Goal: Task Accomplishment & Management: Complete application form

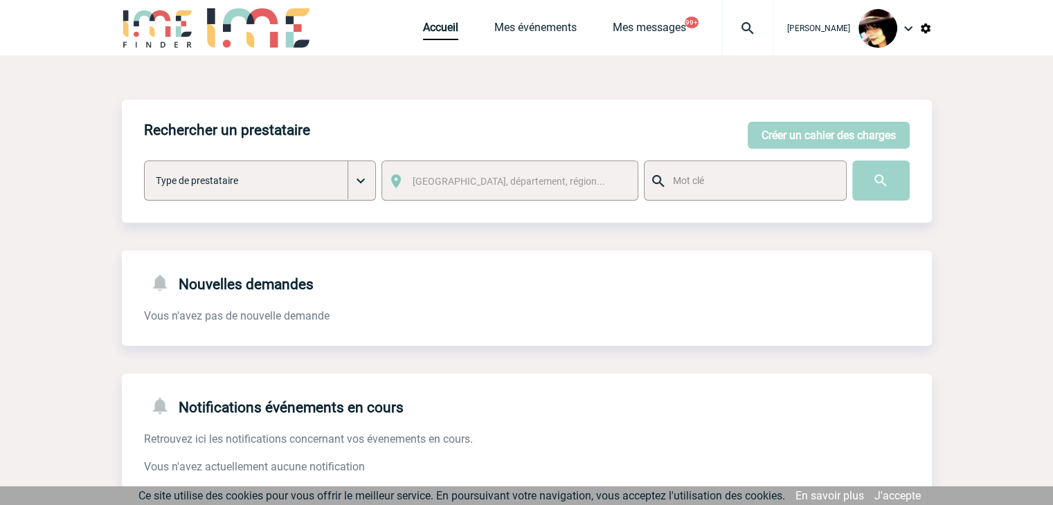
click at [748, 26] on img at bounding box center [748, 28] width 50 height 17
click at [740, 27] on img at bounding box center [748, 28] width 50 height 17
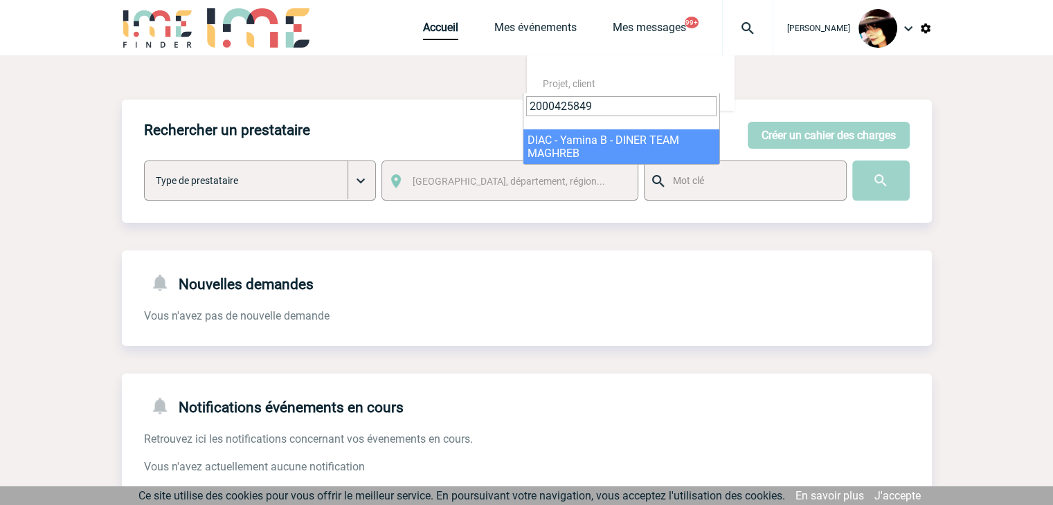
type input "2000425849"
select select "25350"
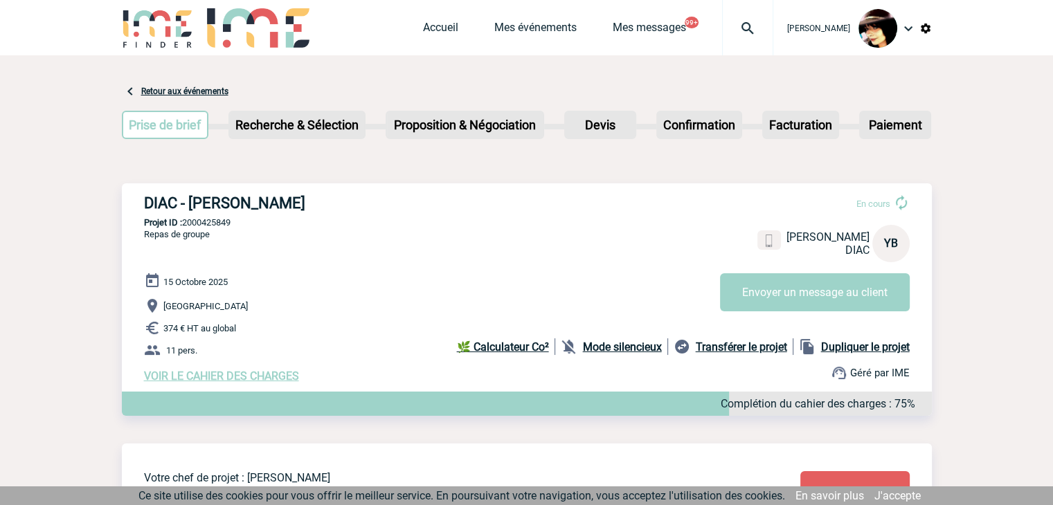
scroll to position [346, 0]
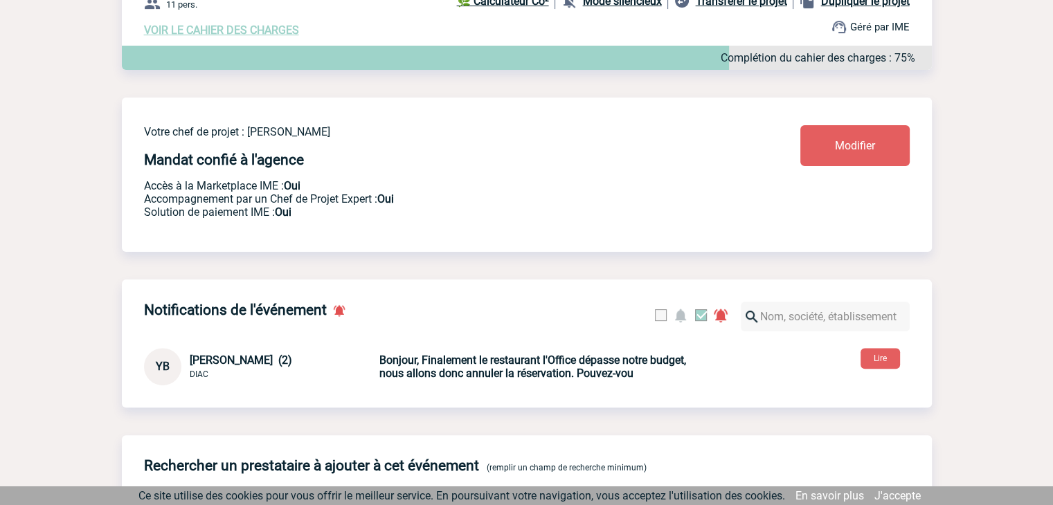
click at [427, 376] on b "Bonjour, Finalement le restaurant l'Office dépasse notre budget, nous allons do…" at bounding box center [532, 367] width 307 height 26
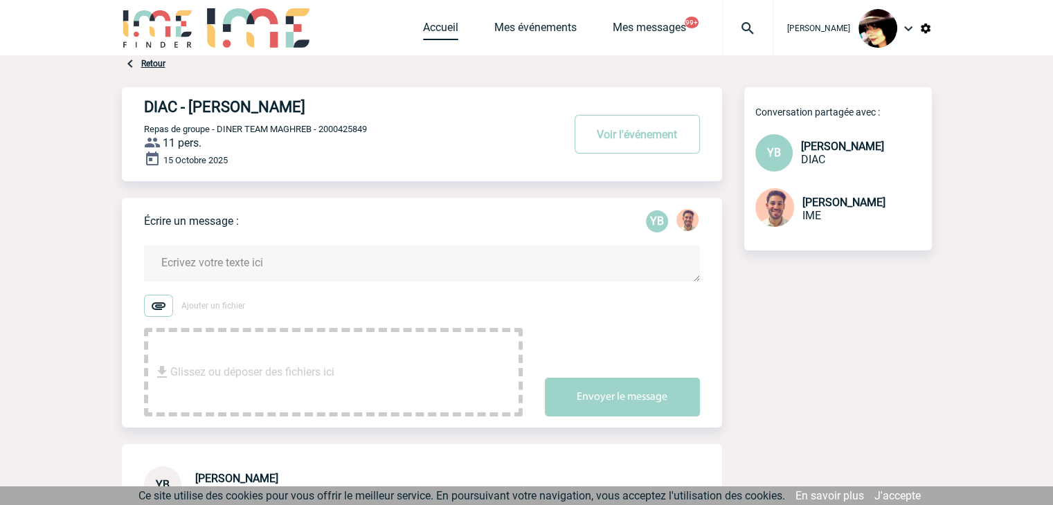
click at [423, 32] on link "Accueil" at bounding box center [440, 30] width 35 height 19
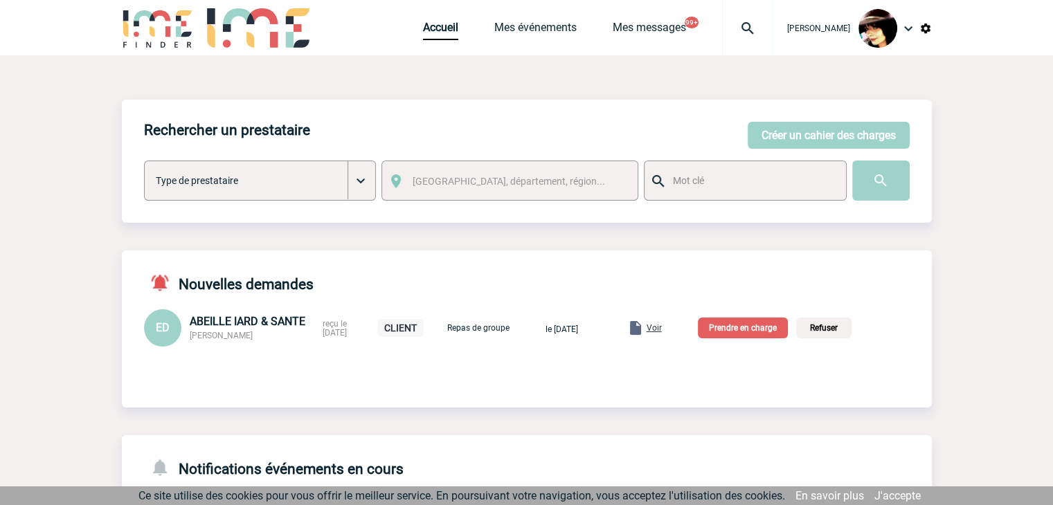
click at [662, 332] on span "Voir" at bounding box center [654, 328] width 15 height 10
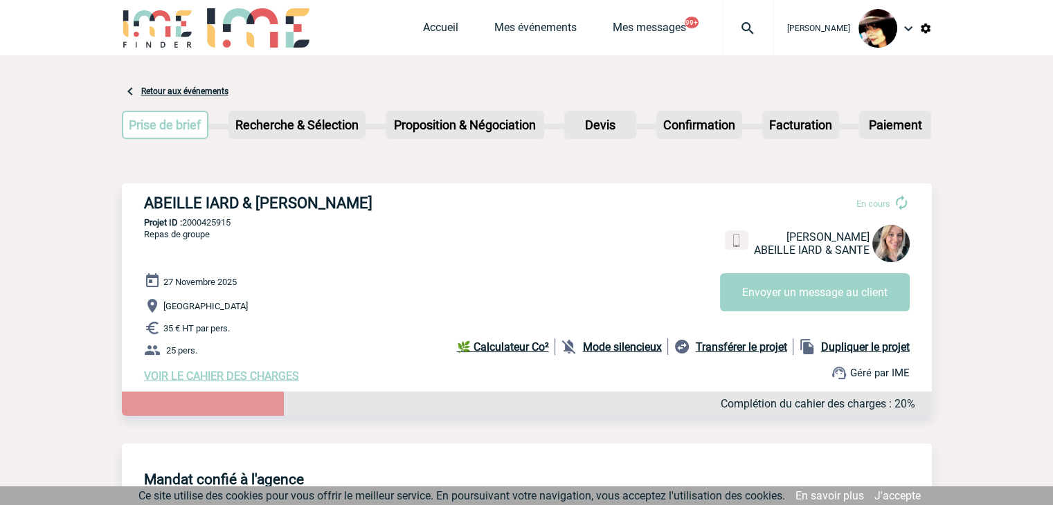
click at [258, 375] on span "VOIR LE CAHIER DES CHARGES" at bounding box center [221, 376] width 155 height 13
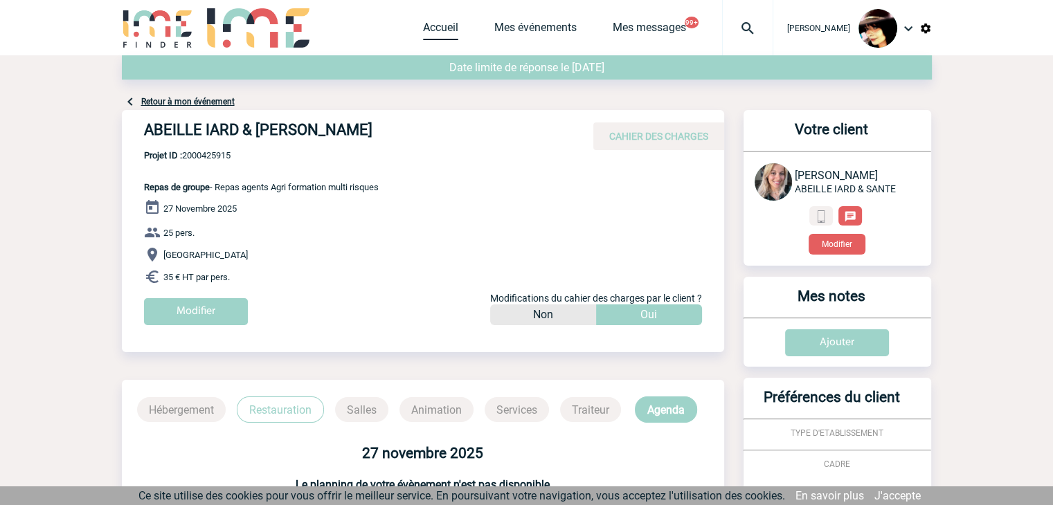
click at [423, 28] on link "Accueil" at bounding box center [440, 30] width 35 height 19
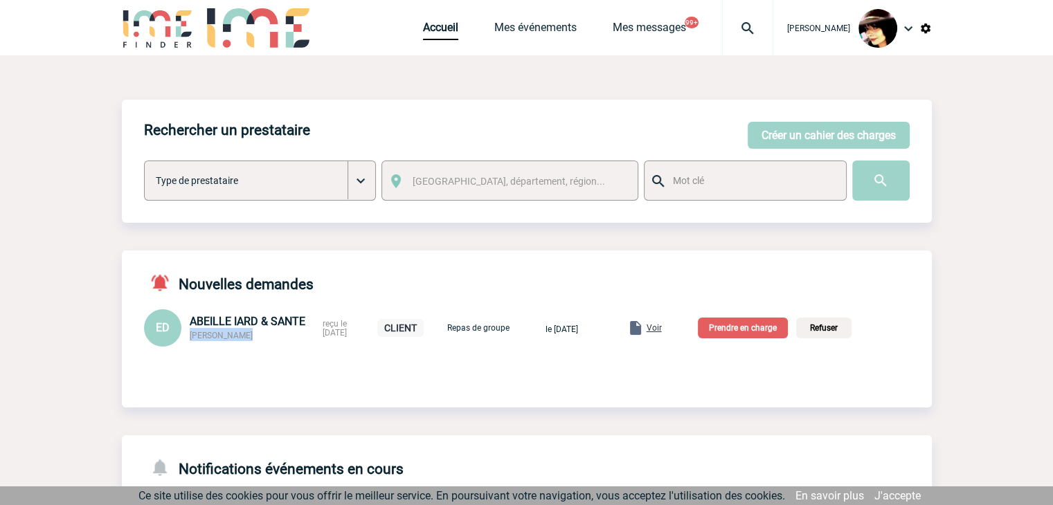
drag, startPoint x: 244, startPoint y: 336, endPoint x: 190, endPoint y: 339, distance: 54.8
click at [190, 339] on div "ABEILLE IARD & SANTE Elise DRAPIER" at bounding box center [252, 328] width 125 height 26
copy span "Elise DRAPIER"
click at [762, 329] on p "Prendre en charge" at bounding box center [743, 328] width 90 height 21
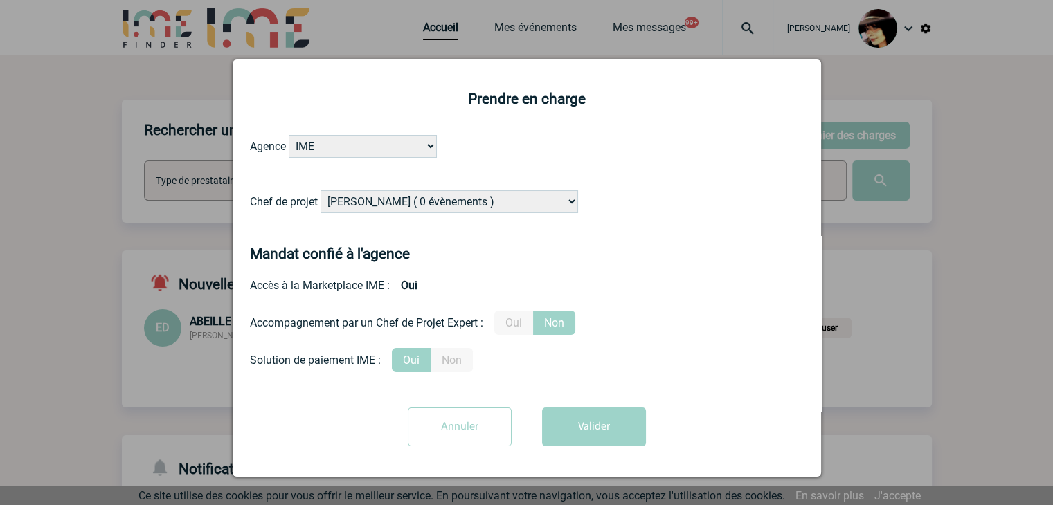
click at [413, 210] on select "Alizée VERLAGUET ( 0 évènements ) Anne-Françoise BONHOMME ( 200 évènements ) An…" at bounding box center [450, 201] width 258 height 23
click at [412, 207] on select "Alizée VERLAGUET ( 0 évènements ) Anne-Françoise BONHOMME ( 200 évènements ) An…" at bounding box center [450, 201] width 258 height 23
click at [416, 204] on select "Alizée VERLAGUET ( 0 évènements ) Anne-Françoise BONHOMME ( 200 évènements ) An…" at bounding box center [450, 201] width 258 height 23
select select "122719"
click at [416, 204] on select "Alizée VERLAGUET ( 0 évènements ) Anne-Françoise BONHOMME ( 200 évènements ) An…" at bounding box center [450, 201] width 258 height 23
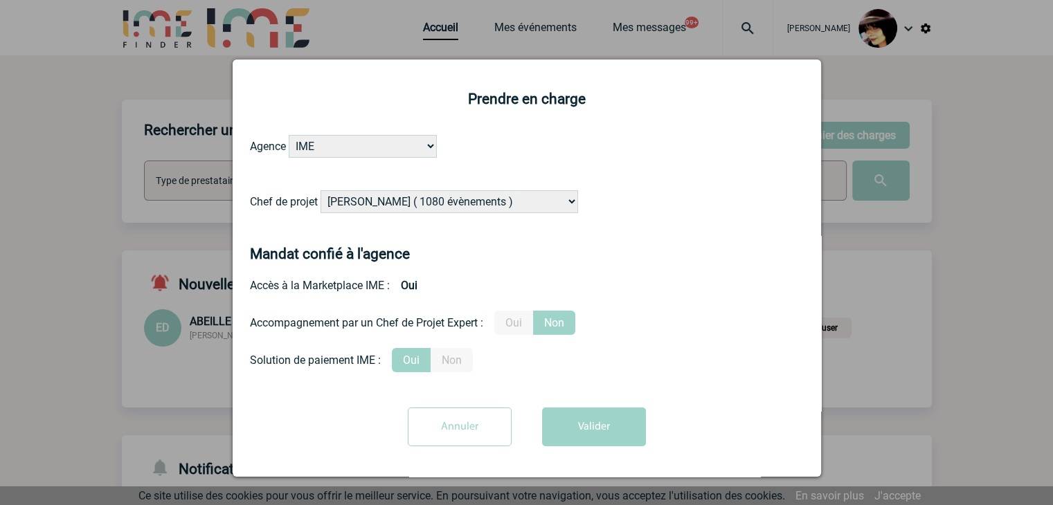
click at [516, 322] on label "Oui" at bounding box center [513, 323] width 39 height 24
click at [0, 0] on input "Oui" at bounding box center [0, 0] width 0 height 0
click at [584, 433] on button "Valider" at bounding box center [594, 427] width 104 height 39
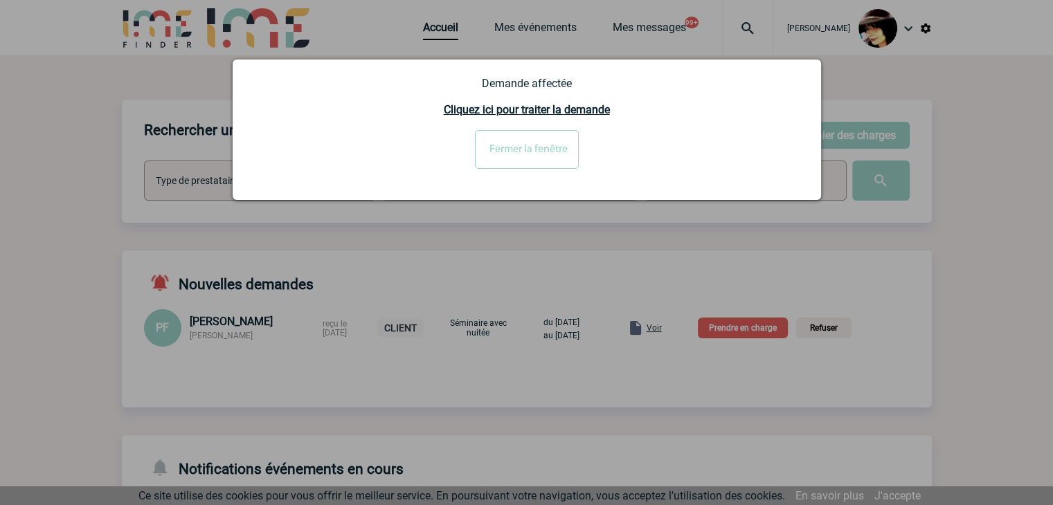
click at [508, 139] on input "Fermer la fenêtre" at bounding box center [527, 149] width 104 height 39
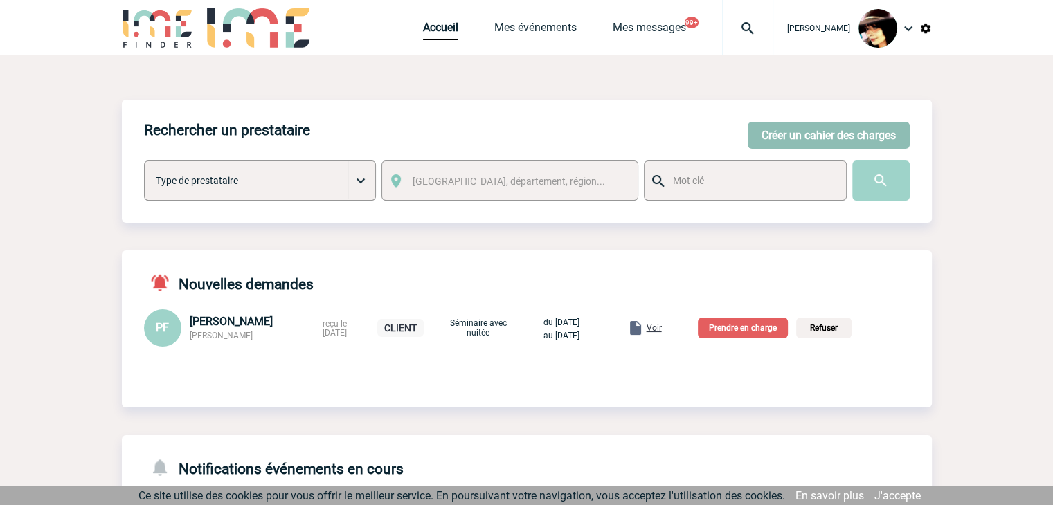
click at [772, 131] on button "Créer un cahier des charges" at bounding box center [829, 135] width 162 height 27
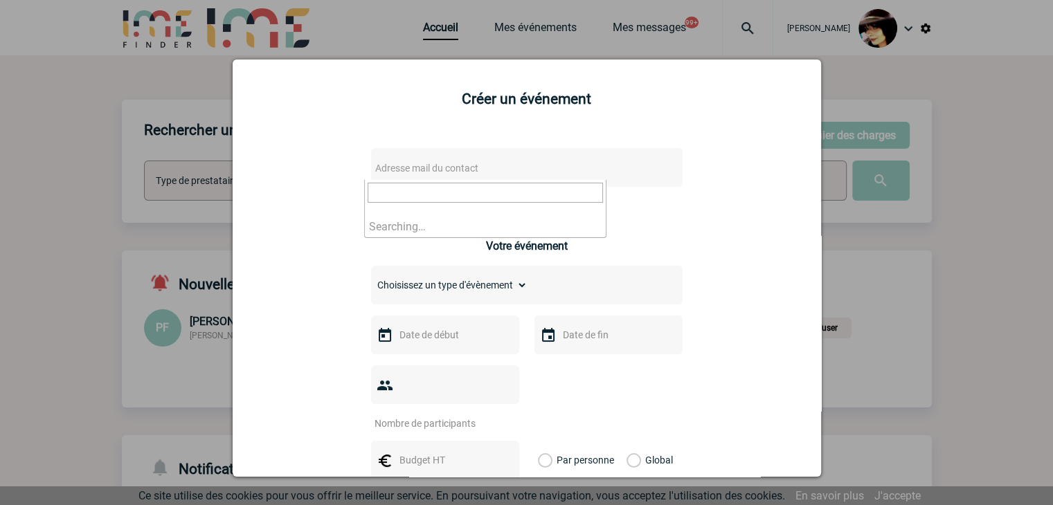
click at [529, 171] on span "Adresse mail du contact" at bounding box center [491, 168] width 242 height 19
type input "2000425849"
click at [965, 231] on div at bounding box center [526, 252] width 1053 height 505
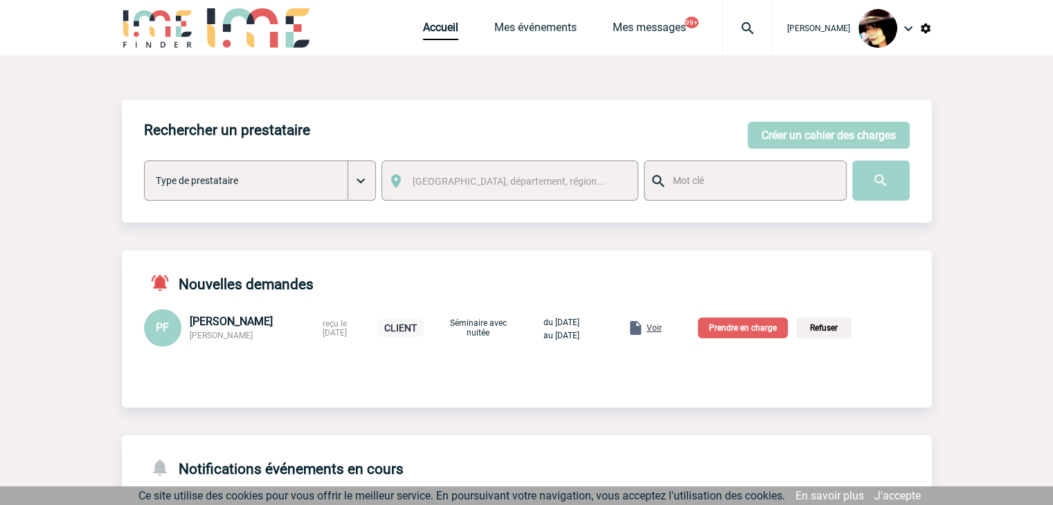
click at [739, 25] on img at bounding box center [748, 28] width 50 height 17
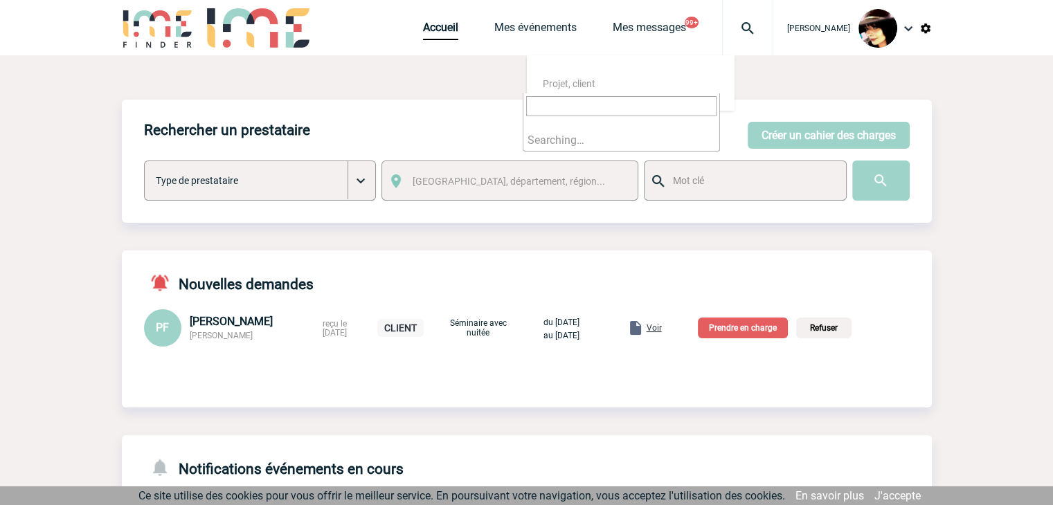
click at [609, 106] on input "search" at bounding box center [621, 106] width 190 height 20
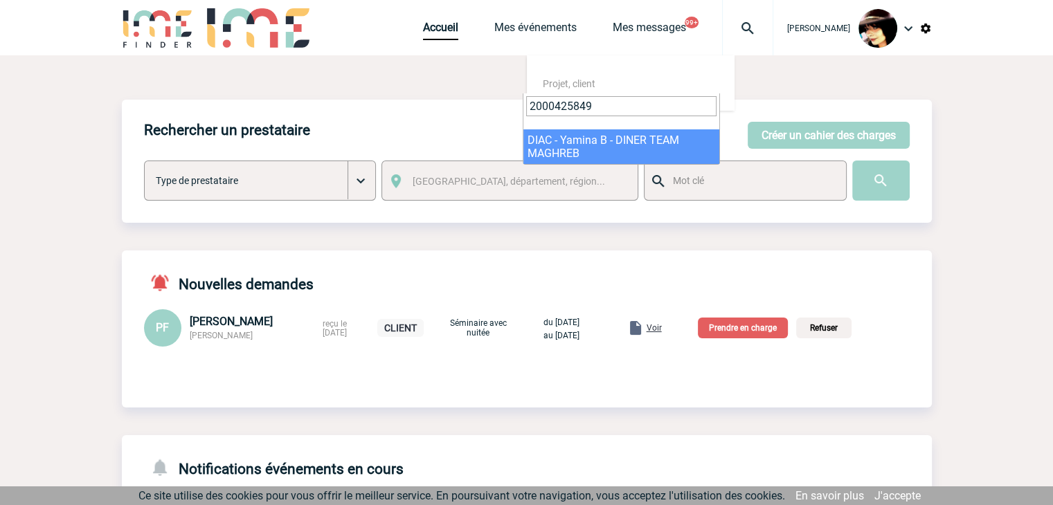
type input "2000425849"
select select "25350"
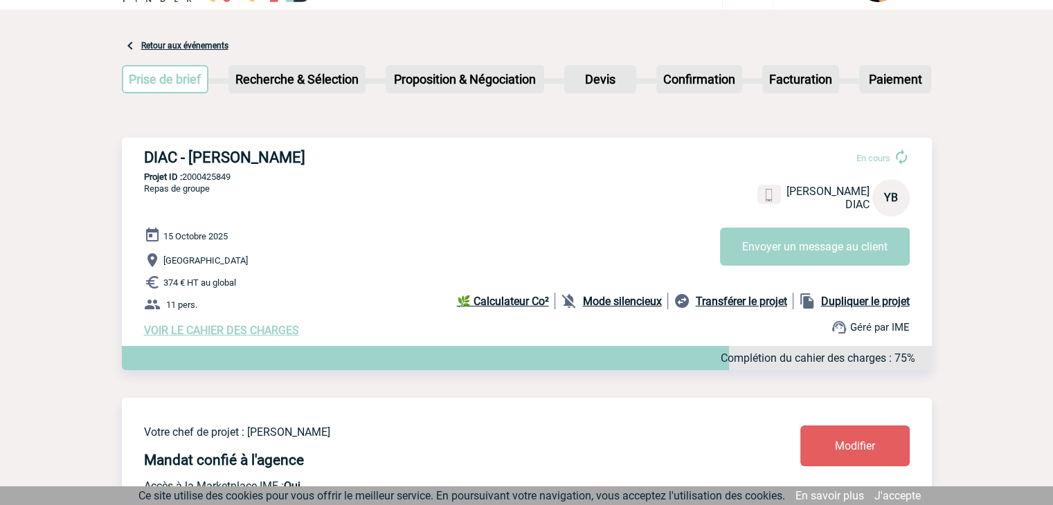
scroll to position [69, 0]
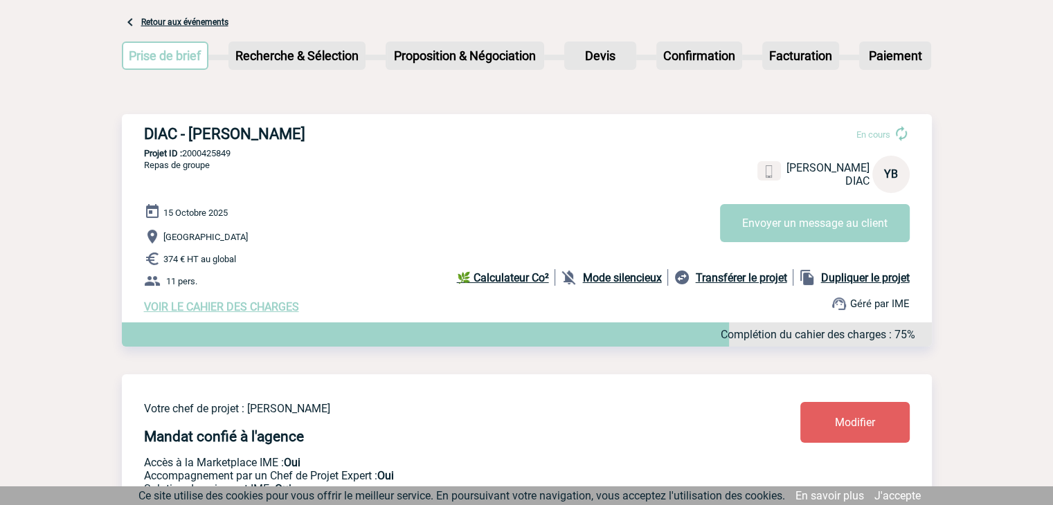
click at [842, 435] on link "Modifier" at bounding box center [854, 422] width 109 height 41
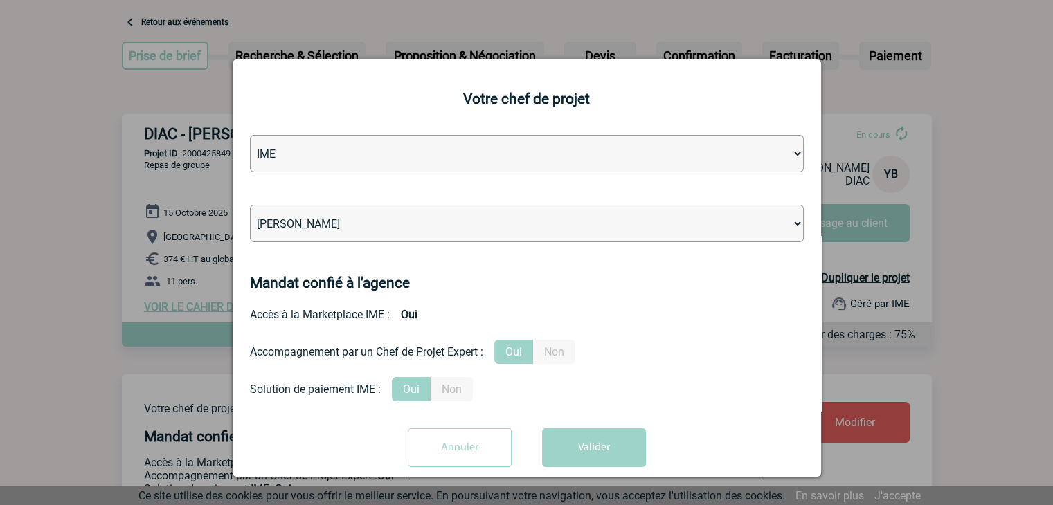
click at [334, 224] on select "Léa PITTIGLIO Yanis DE CLERCQ Victor KALB Jean-Chris NTAMACK Stefan MILADINOVIC…" at bounding box center [527, 223] width 554 height 37
select select "121547"
click at [334, 224] on select "Léa PITTIGLIO Yanis DE CLERCQ Victor KALB Jean-Chris NTAMACK Stefan MILADINOVIC…" at bounding box center [527, 223] width 554 height 37
drag, startPoint x: 605, startPoint y: 442, endPoint x: 598, endPoint y: 442, distance: 7.6
click at [604, 443] on button "Valider" at bounding box center [594, 448] width 104 height 39
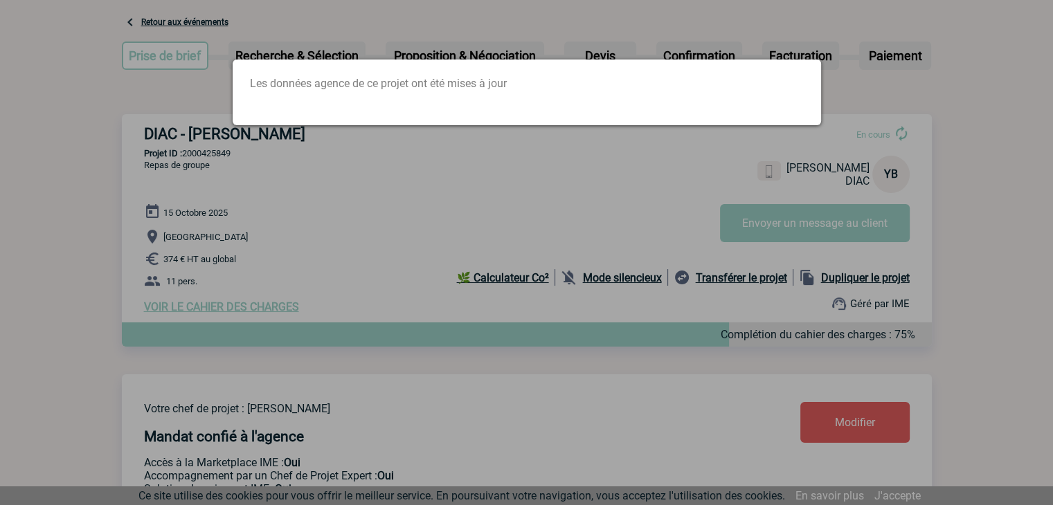
drag, startPoint x: 648, startPoint y: 206, endPoint x: 639, endPoint y: 192, distance: 15.9
click at [647, 204] on div at bounding box center [526, 252] width 1053 height 505
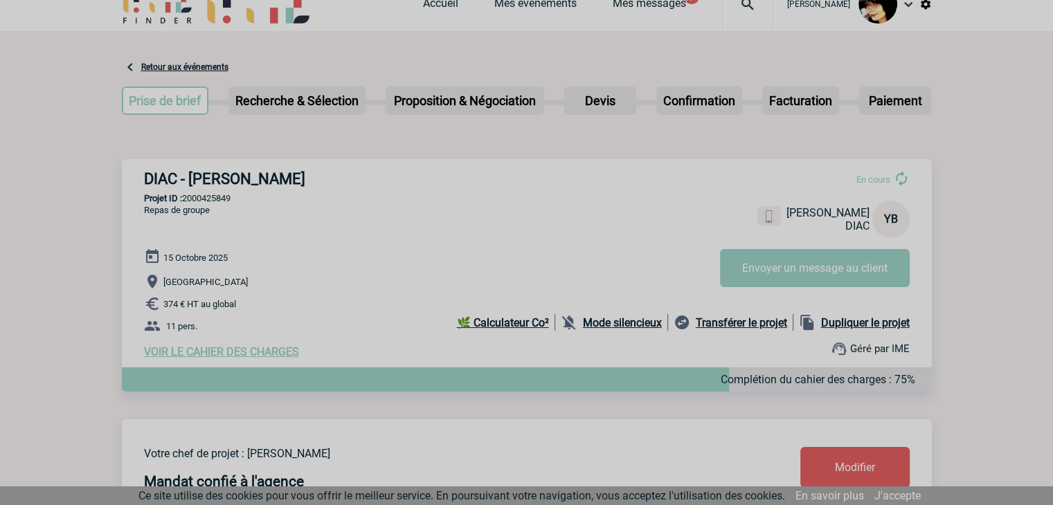
scroll to position [0, 0]
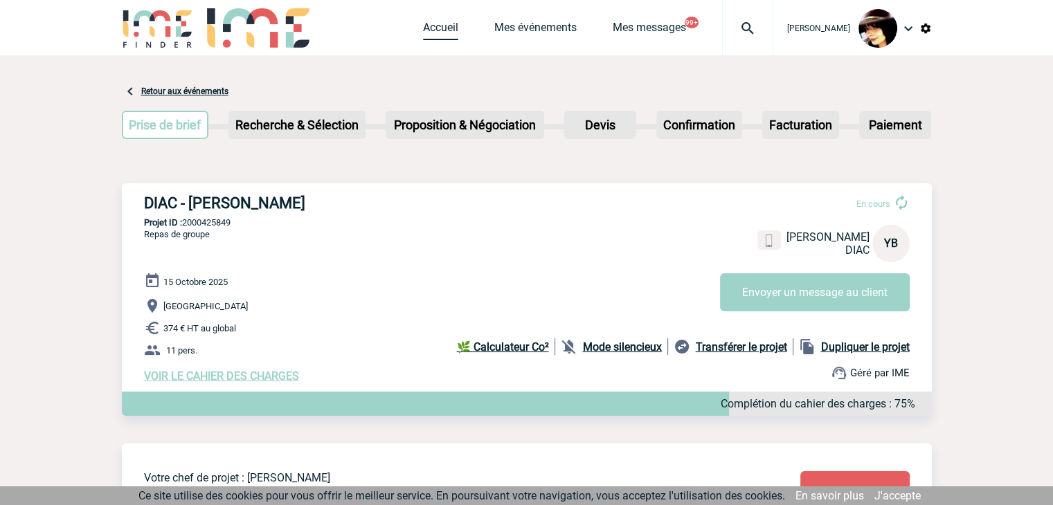
click at [423, 30] on link "Accueil" at bounding box center [440, 30] width 35 height 19
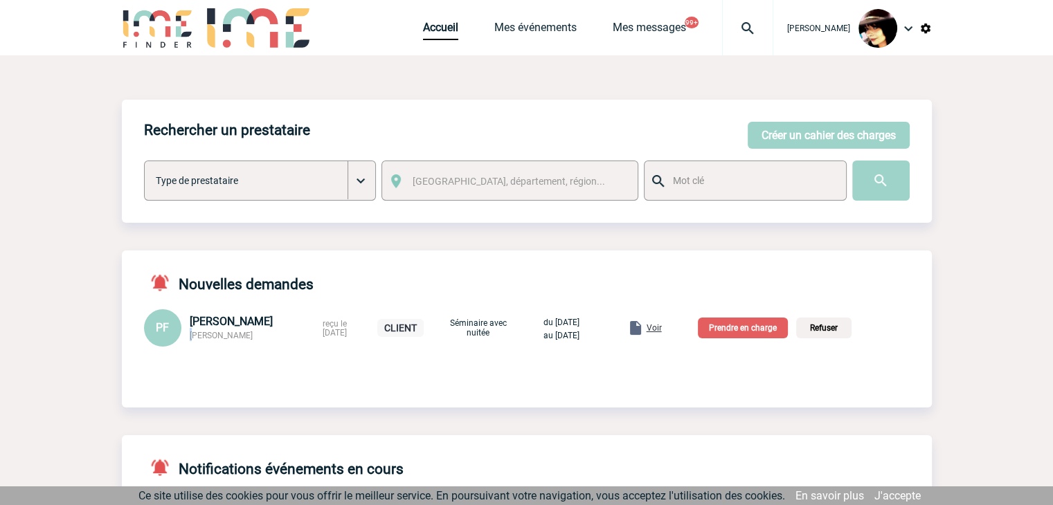
drag, startPoint x: 258, startPoint y: 337, endPoint x: 195, endPoint y: 341, distance: 63.8
click at [195, 341] on div "HILTI FRANCE Pierre FONMARTY" at bounding box center [252, 328] width 125 height 26
drag, startPoint x: 258, startPoint y: 339, endPoint x: 191, endPoint y: 336, distance: 66.6
click at [191, 337] on div "HILTI FRANCE Pierre FONMARTY" at bounding box center [252, 328] width 125 height 26
copy span "[PERSON_NAME]"
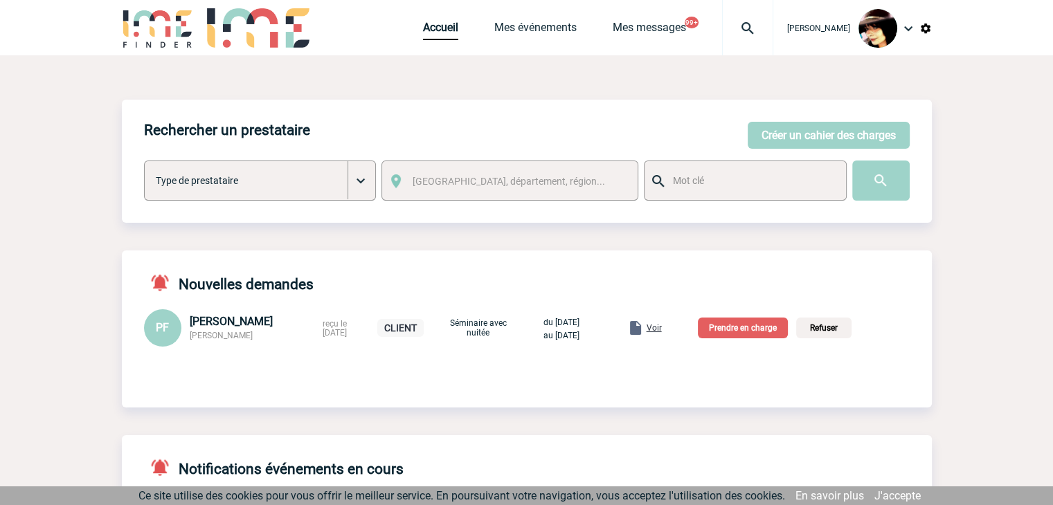
click at [662, 330] on span "Voir" at bounding box center [654, 328] width 15 height 10
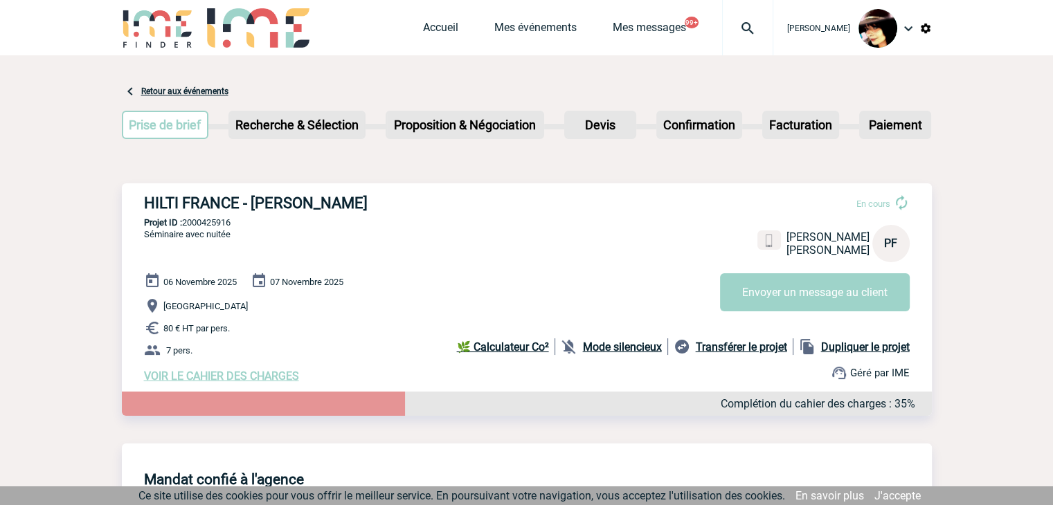
click at [176, 378] on span "VOIR LE CAHIER DES CHARGES" at bounding box center [221, 376] width 155 height 13
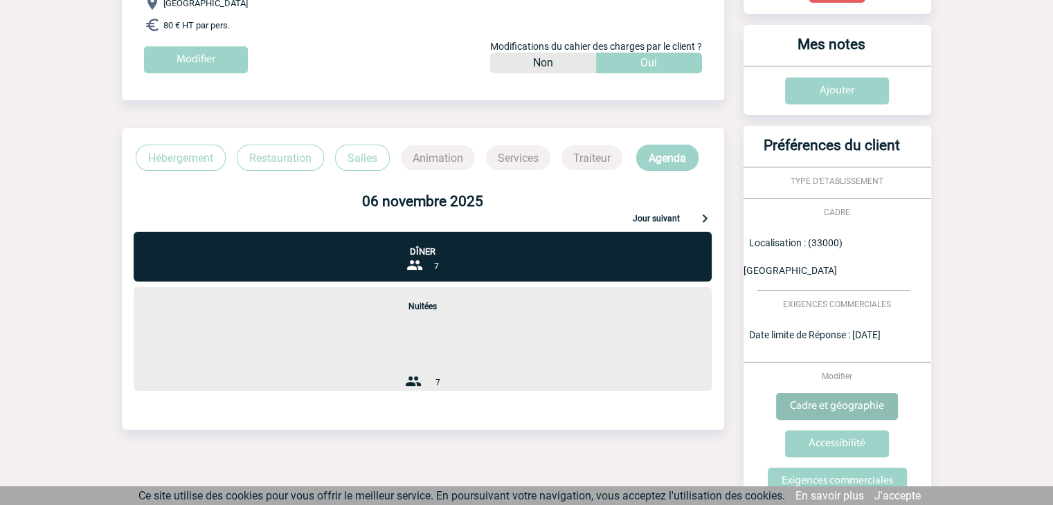
scroll to position [291, 0]
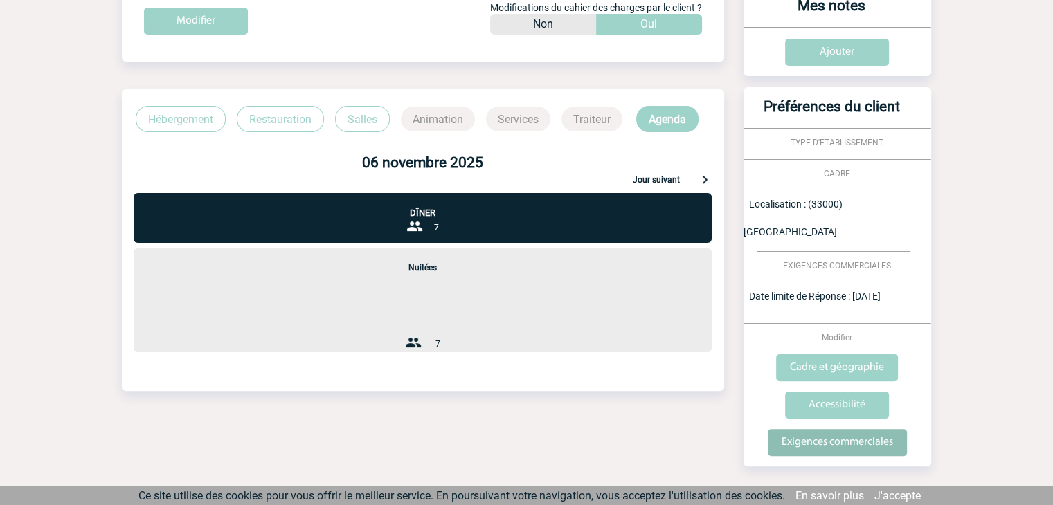
click at [837, 429] on input "Exigences commerciales" at bounding box center [837, 442] width 139 height 27
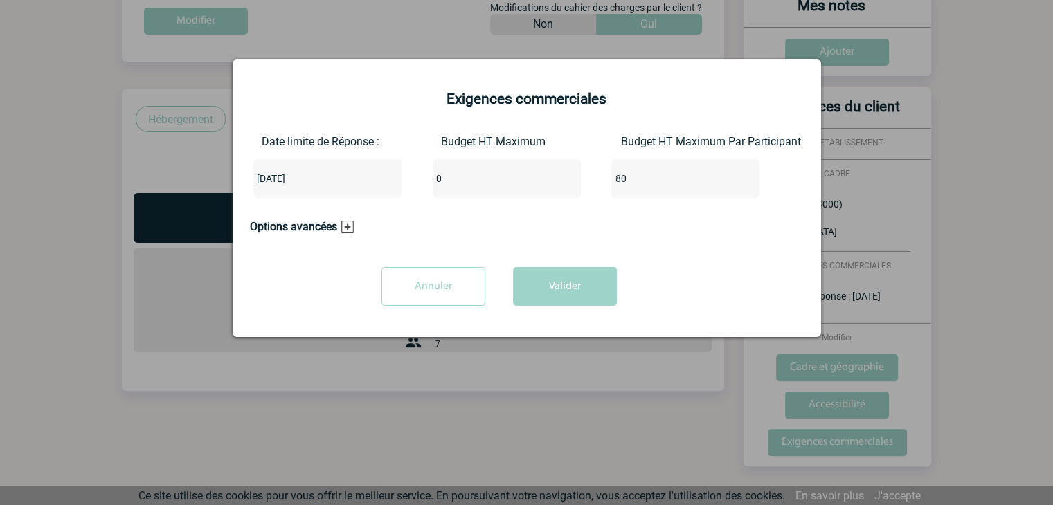
click at [639, 181] on input "80" at bounding box center [676, 179] width 130 height 18
type input "8"
click at [465, 173] on input "0" at bounding box center [498, 179] width 130 height 18
drag, startPoint x: 465, startPoint y: 181, endPoint x: 411, endPoint y: 181, distance: 53.3
click at [411, 181] on div "Date limite de Réponse : 2025-10-09 Budget HT Maximum 420 Budget HT Maximum Par…" at bounding box center [527, 172] width 554 height 74
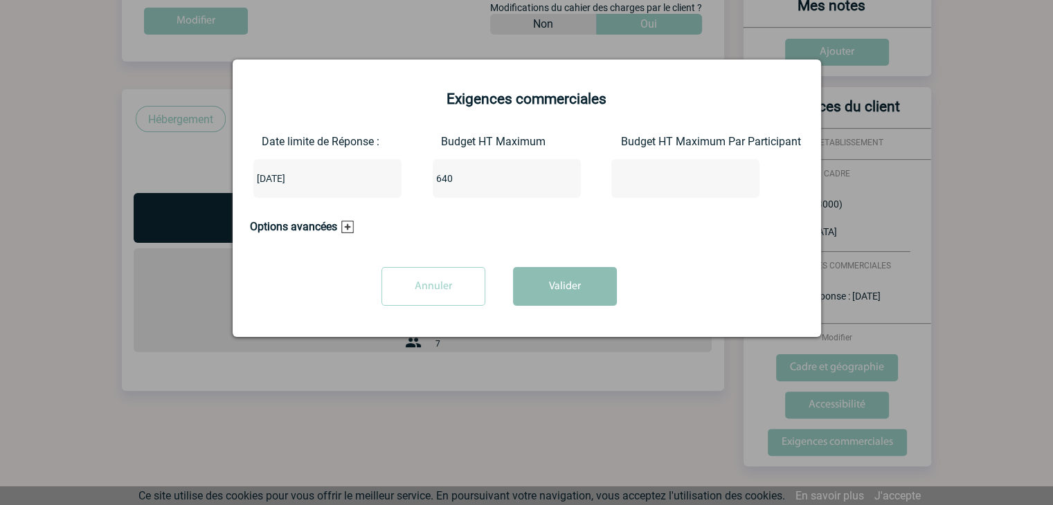
type input "640"
click at [568, 294] on button "Valider" at bounding box center [565, 286] width 104 height 39
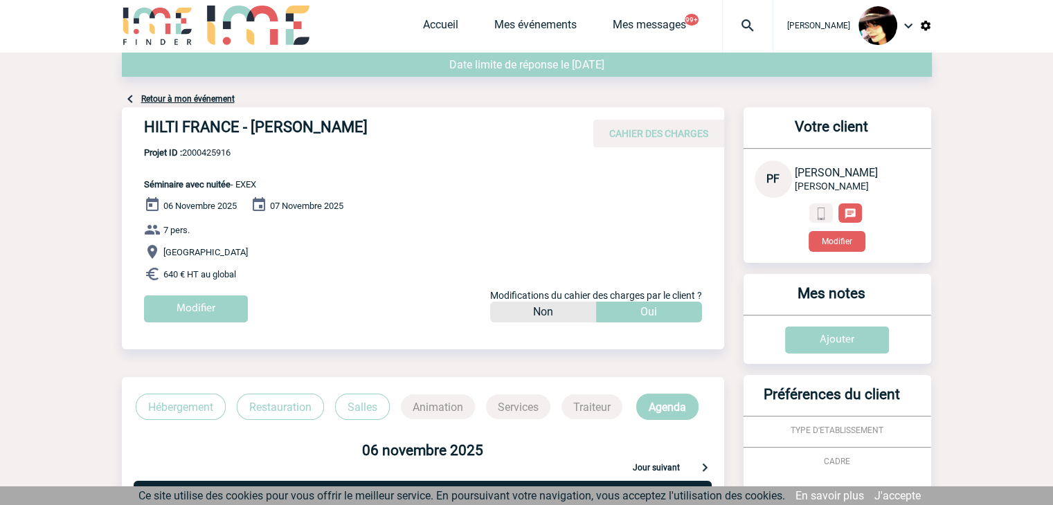
scroll to position [0, 0]
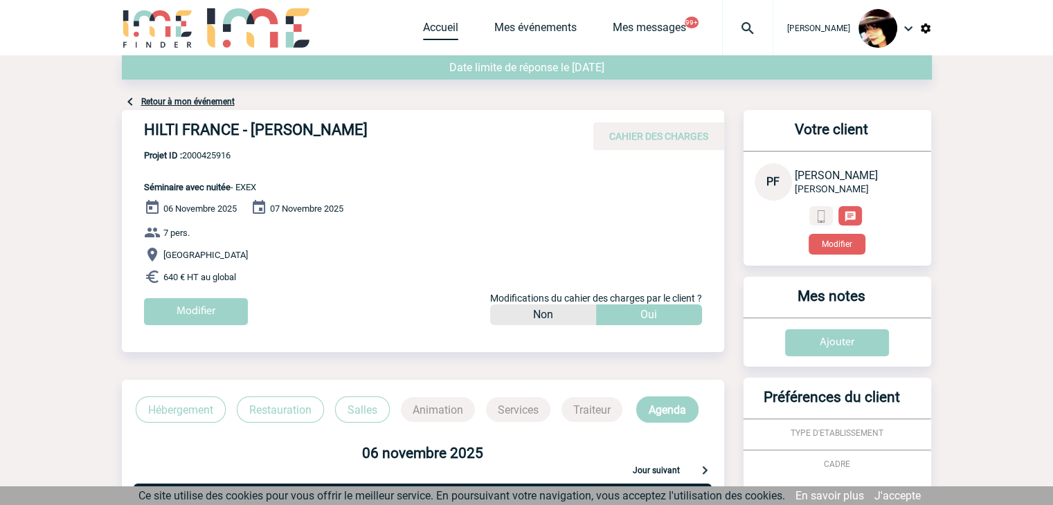
click at [423, 26] on link "Accueil" at bounding box center [440, 30] width 35 height 19
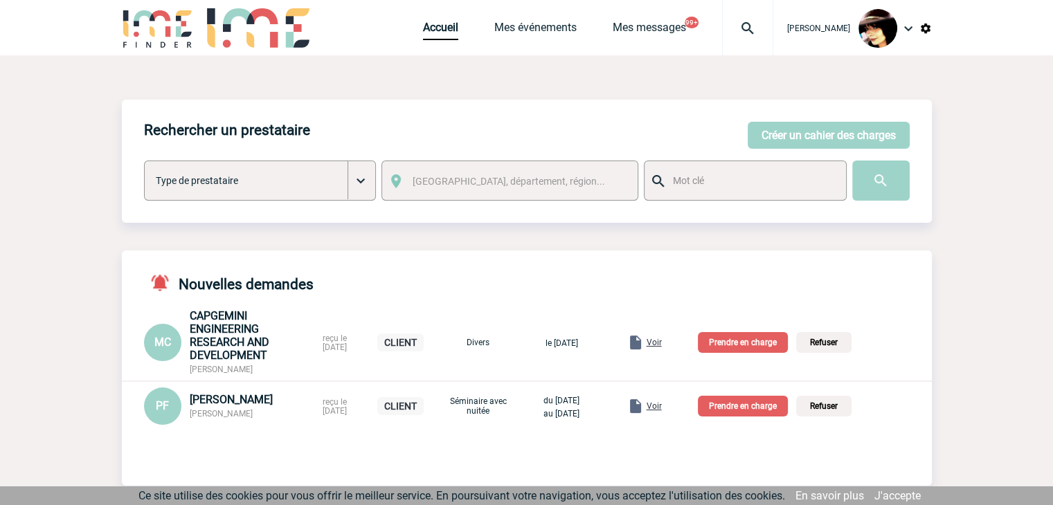
click at [744, 414] on p "Prendre en charge" at bounding box center [743, 406] width 90 height 21
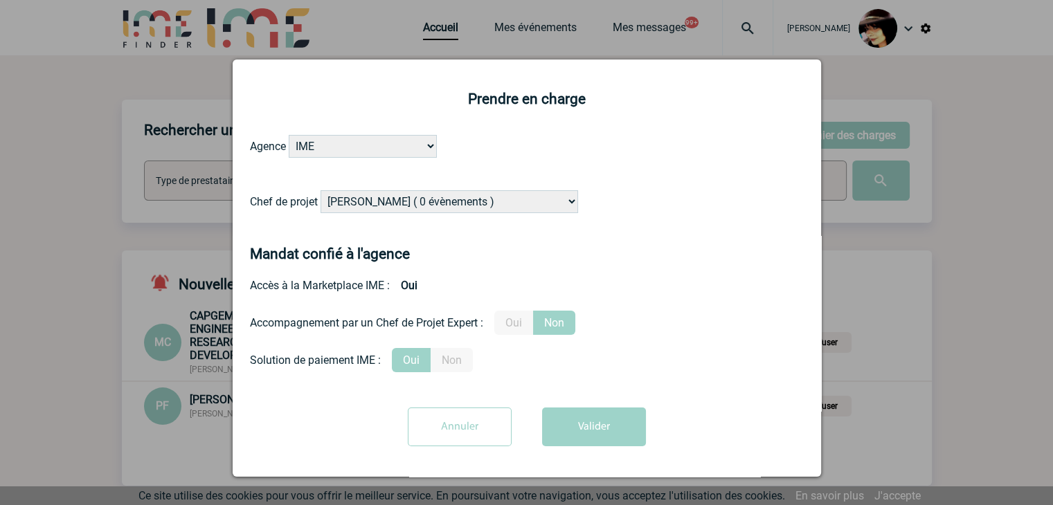
click at [423, 204] on select "[PERSON_NAME] ( 0 évènements ) [PERSON_NAME] ( 200 évènements ) [PERSON_NAME] (…" at bounding box center [450, 201] width 258 height 23
select select "129834"
click at [434, 206] on select "Alizée VERLAGUET ( 0 évènements ) Anne-Françoise BONHOMME ( 200 évènements ) An…" at bounding box center [450, 201] width 258 height 23
click at [521, 333] on label "Oui" at bounding box center [513, 323] width 39 height 24
click at [0, 0] on input "Oui" at bounding box center [0, 0] width 0 height 0
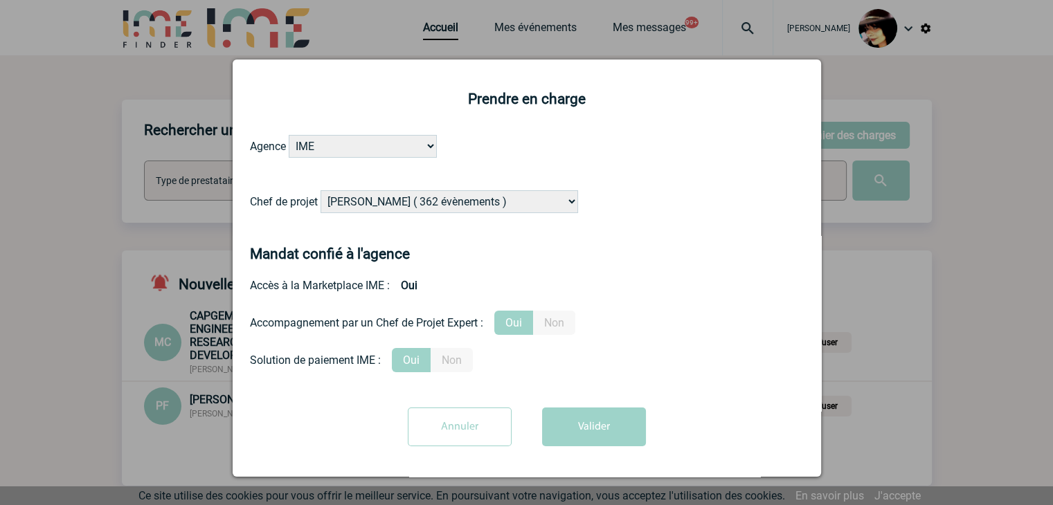
click at [593, 422] on button "Valider" at bounding box center [594, 427] width 104 height 39
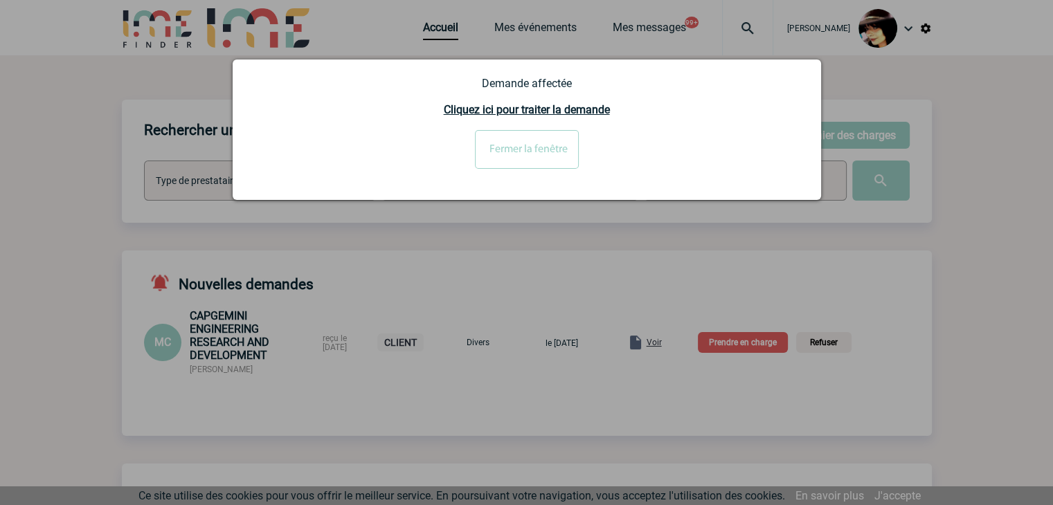
click at [668, 341] on div at bounding box center [526, 252] width 1053 height 505
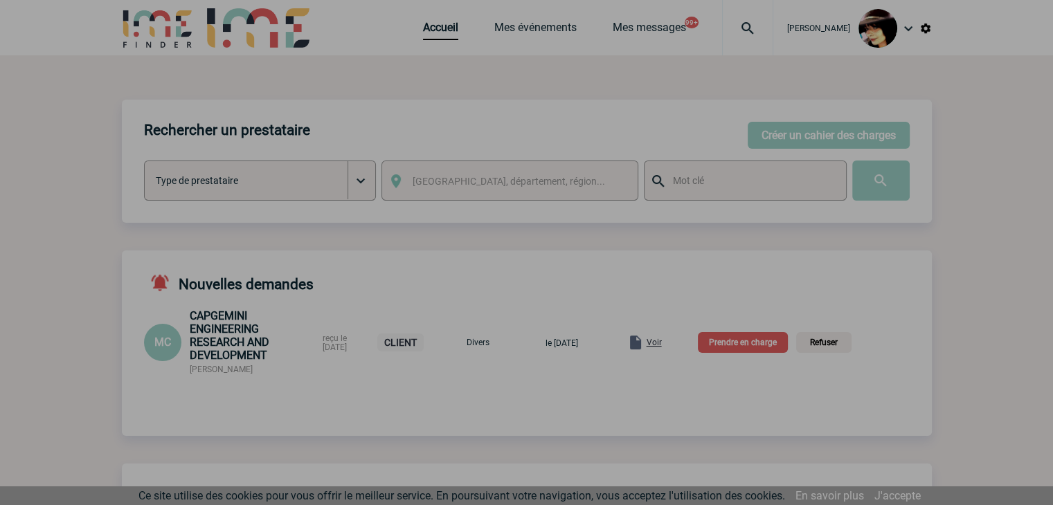
click at [668, 343] on div at bounding box center [526, 252] width 1053 height 505
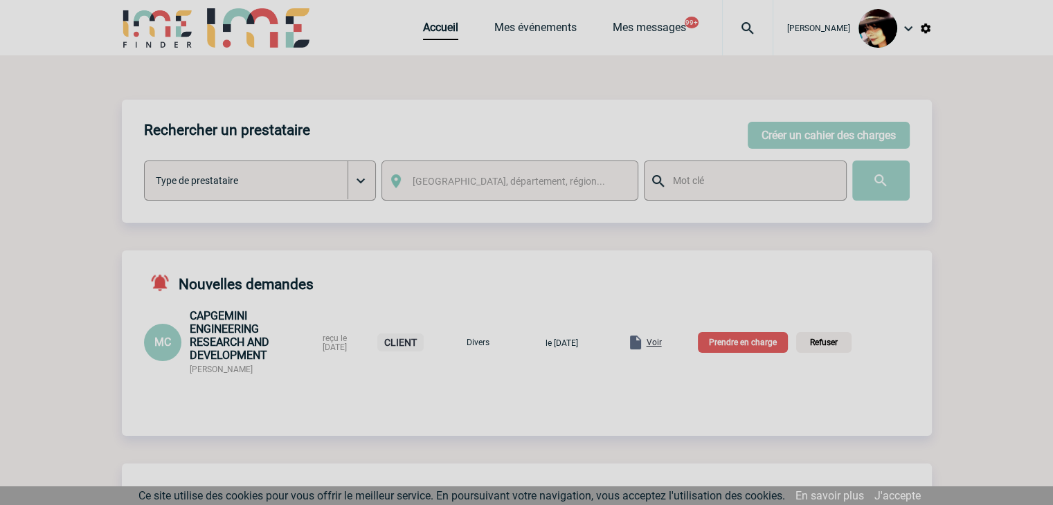
click at [668, 346] on body "Rachel SABOUREAU Accueil Mes événements 99+" at bounding box center [526, 466] width 1053 height 933
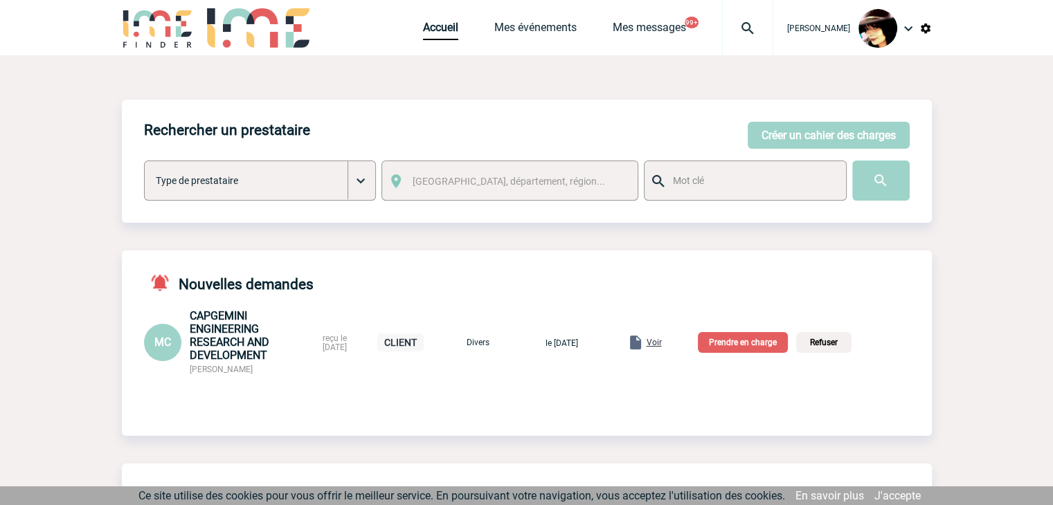
click at [662, 346] on span "Voir" at bounding box center [654, 343] width 15 height 10
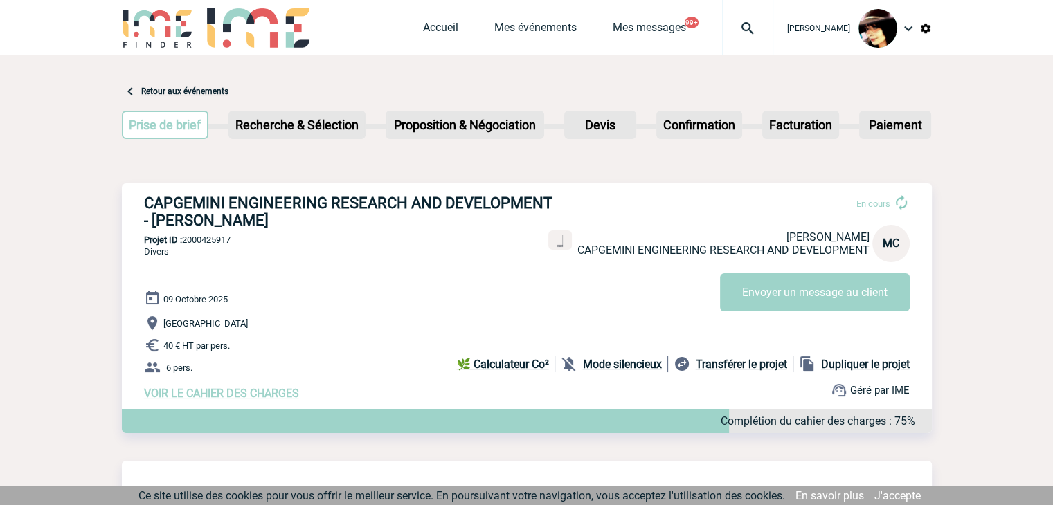
click at [251, 397] on span "VOIR LE CAHIER DES CHARGES" at bounding box center [221, 393] width 155 height 13
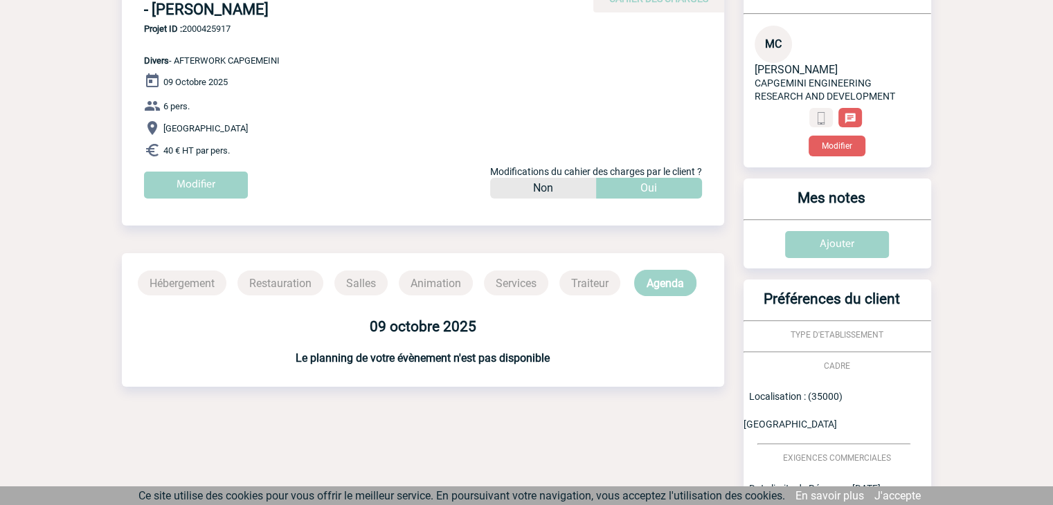
scroll to position [331, 0]
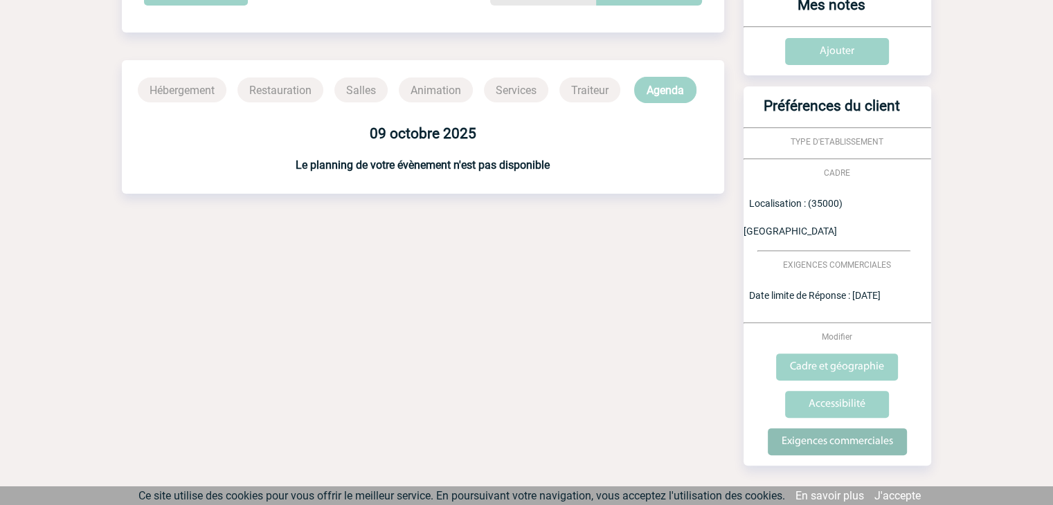
click at [789, 429] on input "Exigences commerciales" at bounding box center [837, 442] width 139 height 27
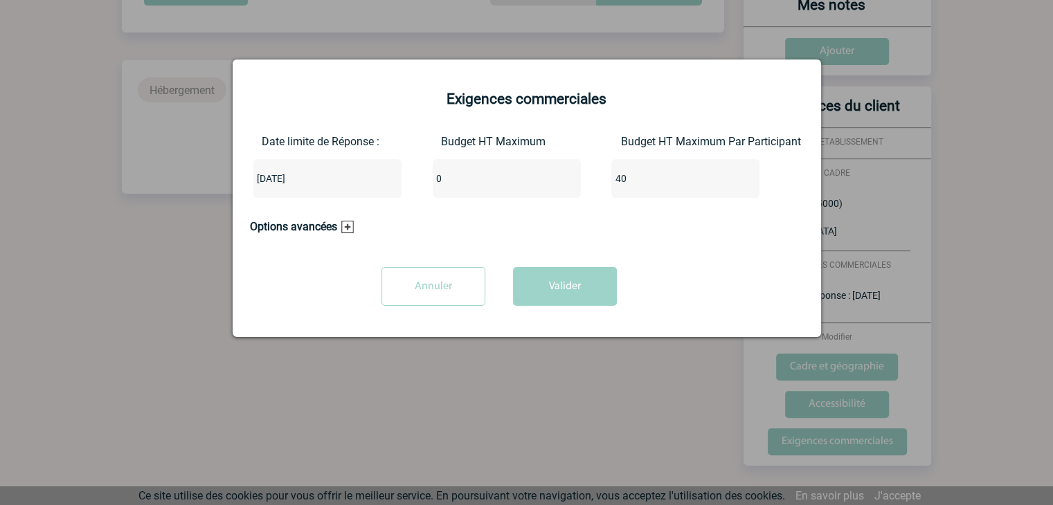
drag, startPoint x: 440, startPoint y: 181, endPoint x: 413, endPoint y: 181, distance: 27.7
click at [413, 181] on div "Date limite de Réponse : 2025-10-09 Budget HT Maximum 0 Budget HT Maximum Par P…" at bounding box center [527, 172] width 554 height 74
type input "240"
drag, startPoint x: 634, startPoint y: 177, endPoint x: 595, endPoint y: 178, distance: 38.8
click at [595, 178] on div "Date limite de Réponse : 2025-10-09 Budget HT Maximum 240 Budget HT Maximum Par…" at bounding box center [527, 172] width 554 height 74
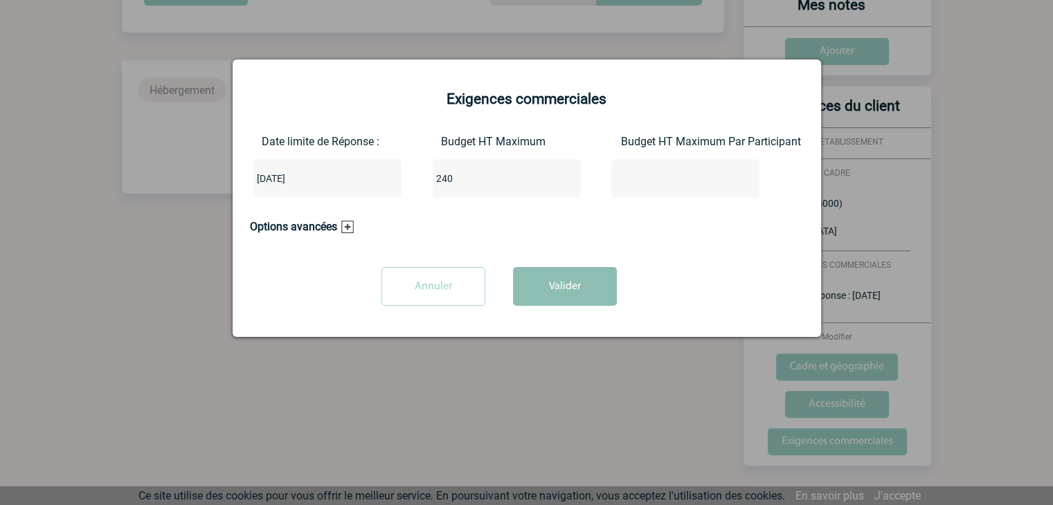
click at [559, 283] on button "Valider" at bounding box center [565, 286] width 104 height 39
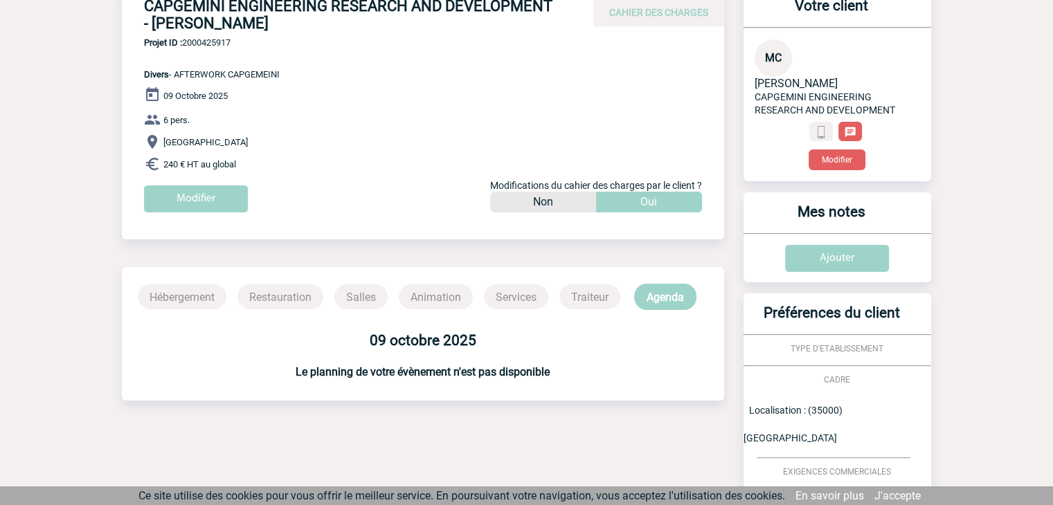
scroll to position [0, 0]
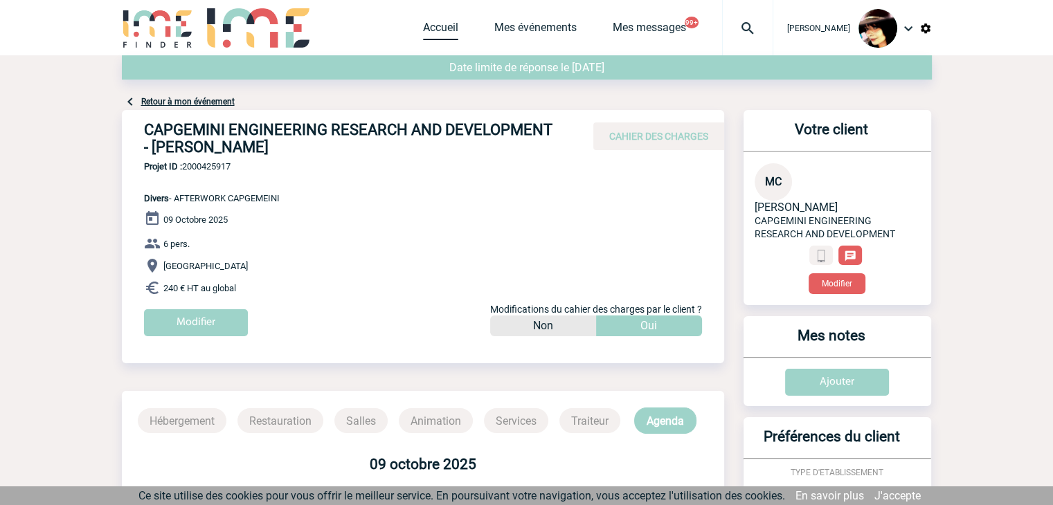
drag, startPoint x: 425, startPoint y: 24, endPoint x: 436, endPoint y: 34, distance: 14.7
click at [425, 24] on link "Accueil" at bounding box center [440, 30] width 35 height 19
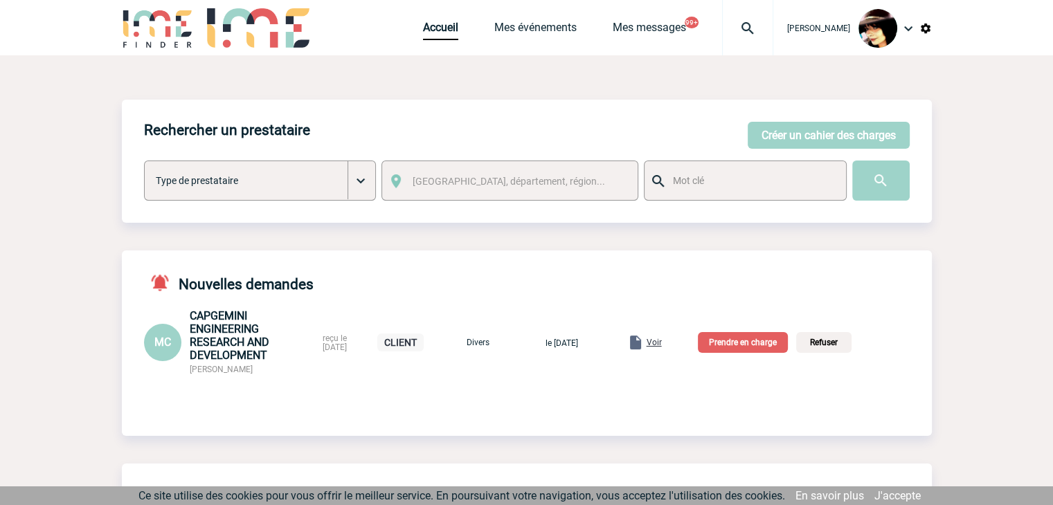
click at [742, 347] on p "Prendre en charge" at bounding box center [743, 342] width 90 height 21
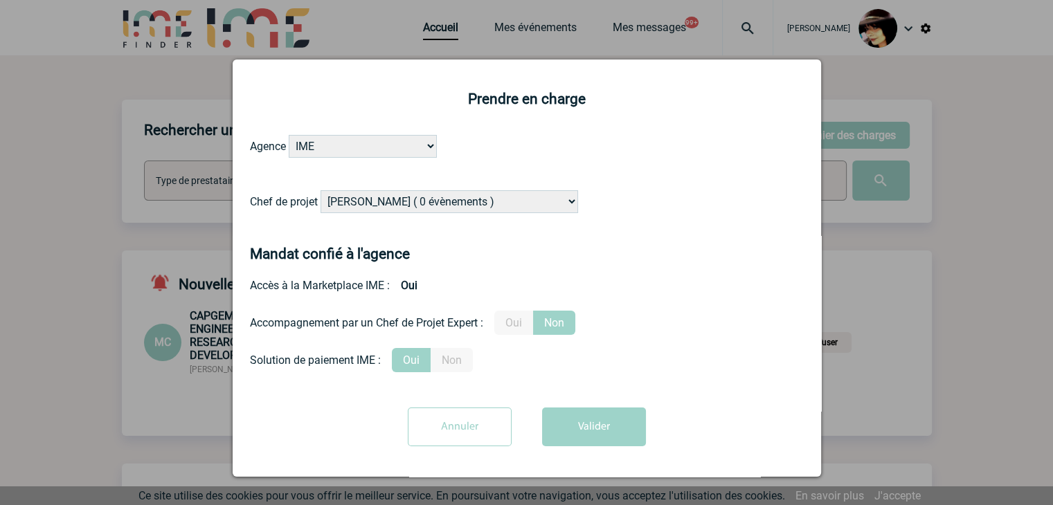
click at [386, 197] on select "Alizée VERLAGUET ( 0 évènements ) Anne-Françoise BONHOMME ( 200 évènements ) An…" at bounding box center [450, 201] width 258 height 23
select select "131347"
click at [321, 191] on select "Alizée VERLAGUET ( 0 évènements ) Anne-Françoise BONHOMME ( 200 évènements ) An…" at bounding box center [450, 201] width 258 height 23
click at [518, 326] on label "Oui" at bounding box center [513, 323] width 39 height 24
click at [0, 0] on input "Oui" at bounding box center [0, 0] width 0 height 0
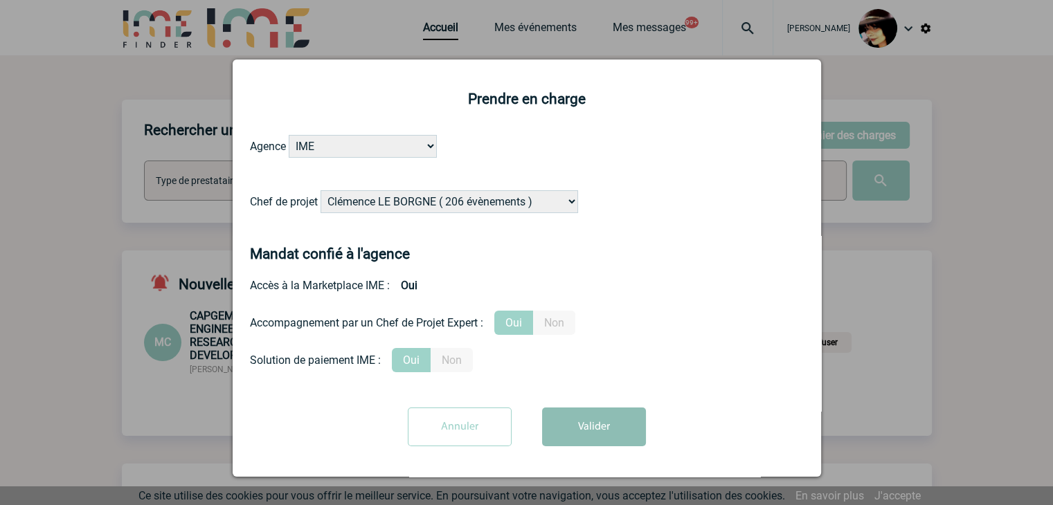
click at [596, 431] on button "Valider" at bounding box center [594, 427] width 104 height 39
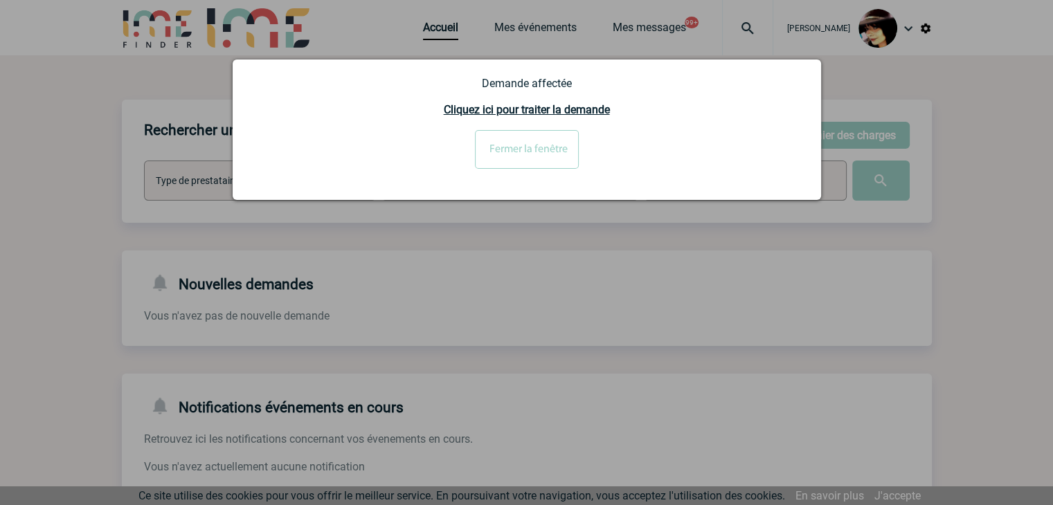
click at [523, 148] on input "Fermer la fenêtre" at bounding box center [527, 149] width 104 height 39
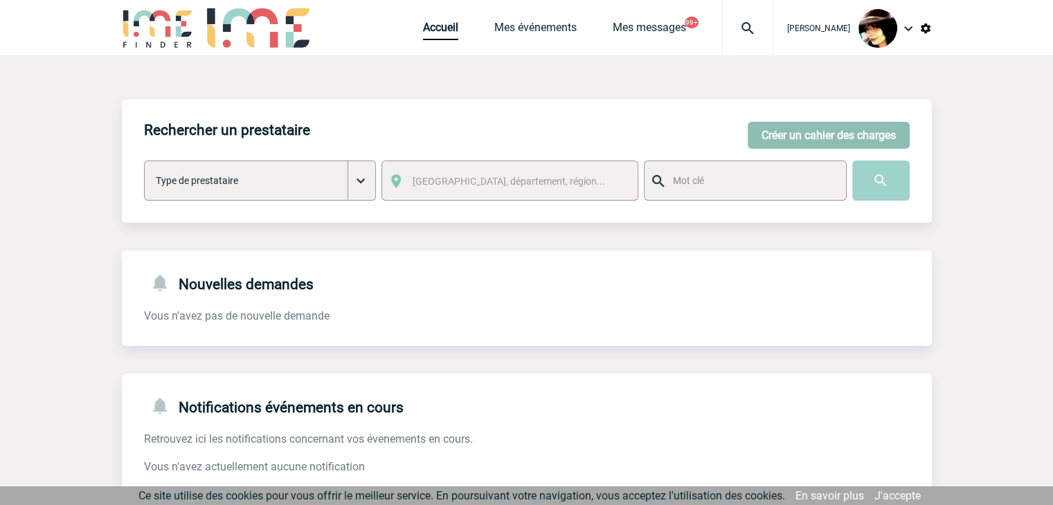
click at [783, 139] on button "Créer un cahier des charges" at bounding box center [829, 135] width 162 height 27
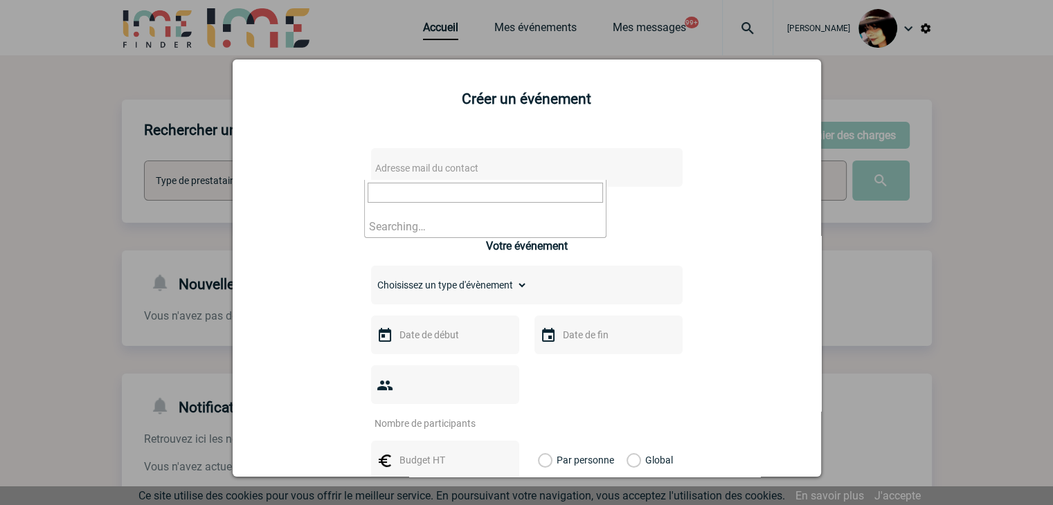
click at [424, 170] on span "Adresse mail du contact" at bounding box center [426, 168] width 103 height 11
drag, startPoint x: 449, startPoint y: 189, endPoint x: 213, endPoint y: 189, distance: 236.1
click at [213, 189] on body "Rachel SABOUREAU Accueil Mes événements 99+" at bounding box center [526, 424] width 1053 height 848
paste input "CWANTIEZ@bouyguestelecom.fr"
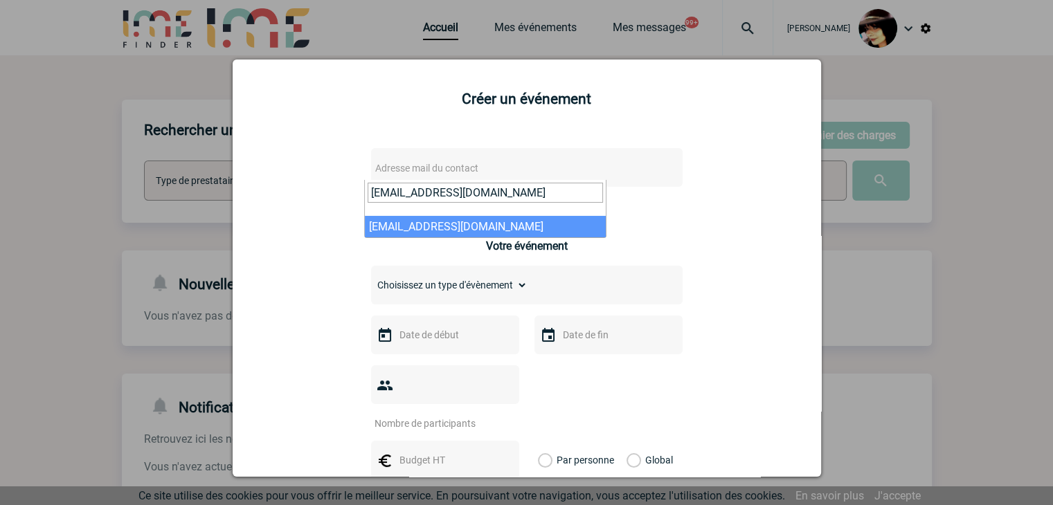
type input "CWANTIEZ@bouyguestelecom.fr"
select select "105715"
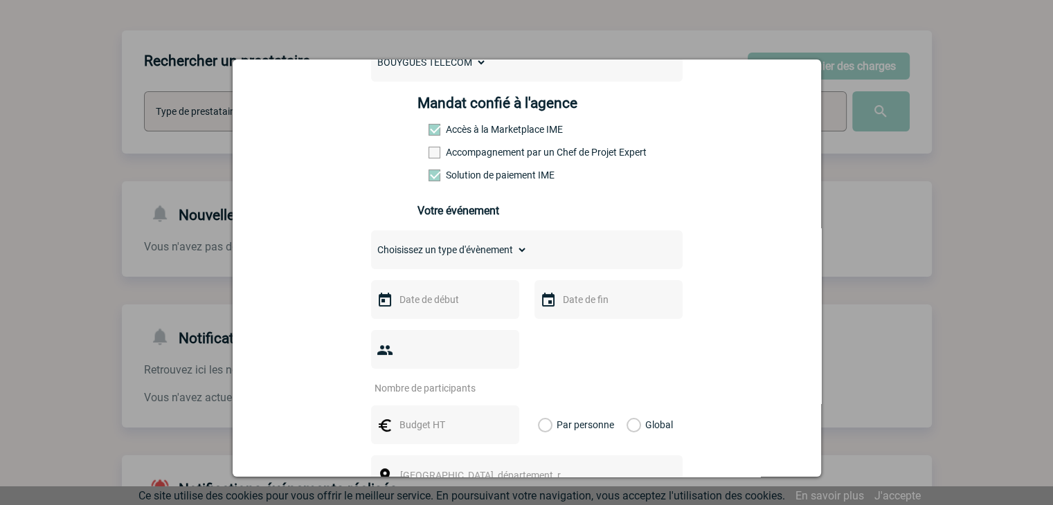
scroll to position [208, 0]
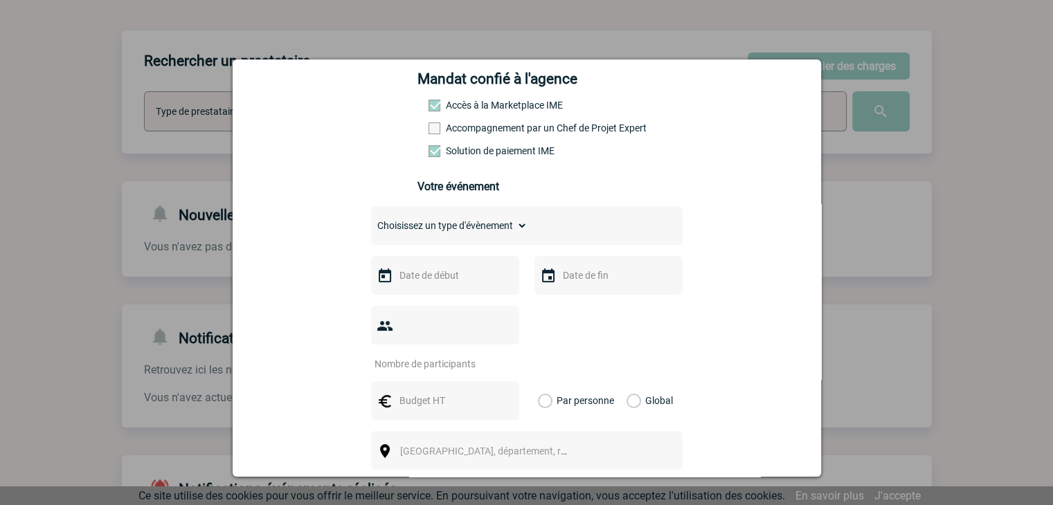
click at [427, 235] on select "Choisissez un type d'évènement Séminaire avec nuitée Séminaire sans nuitée Repa…" at bounding box center [449, 225] width 156 height 19
select select "3"
click at [371, 220] on select "Choisissez un type d'évènement Séminaire avec nuitée Séminaire sans nuitée Repa…" at bounding box center [449, 225] width 156 height 19
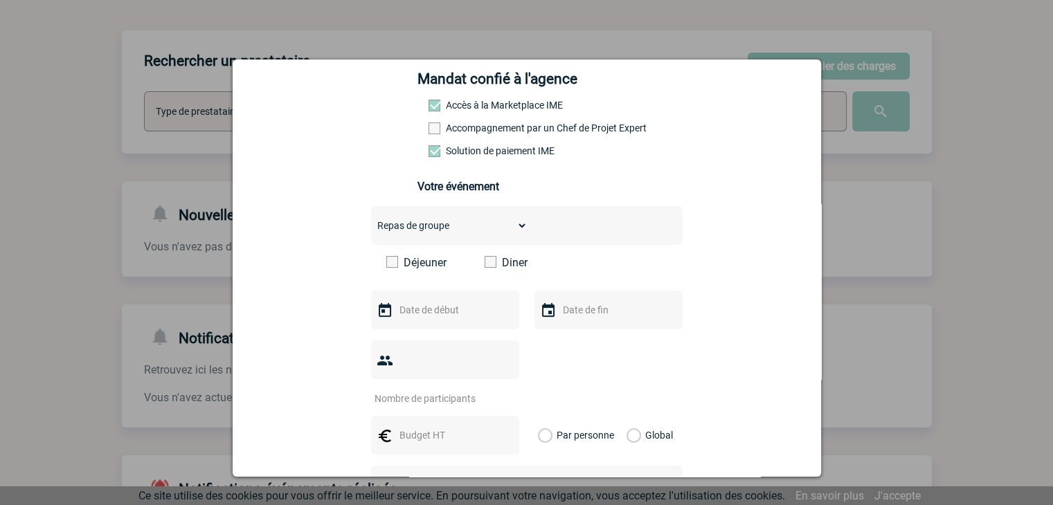
click at [485, 268] on span at bounding box center [491, 262] width 12 height 12
click at [0, 0] on input "Diner" at bounding box center [0, 0] width 0 height 0
click at [422, 312] on input "text" at bounding box center [444, 310] width 96 height 18
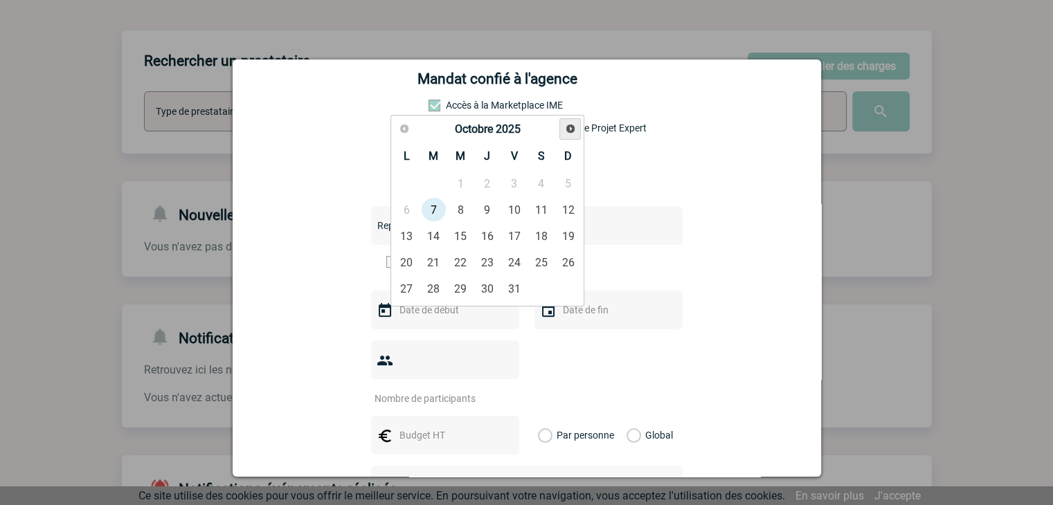
click at [569, 129] on span "Suivant" at bounding box center [570, 128] width 11 height 11
click at [490, 208] on link "11" at bounding box center [487, 209] width 26 height 25
type input "11-12-2025"
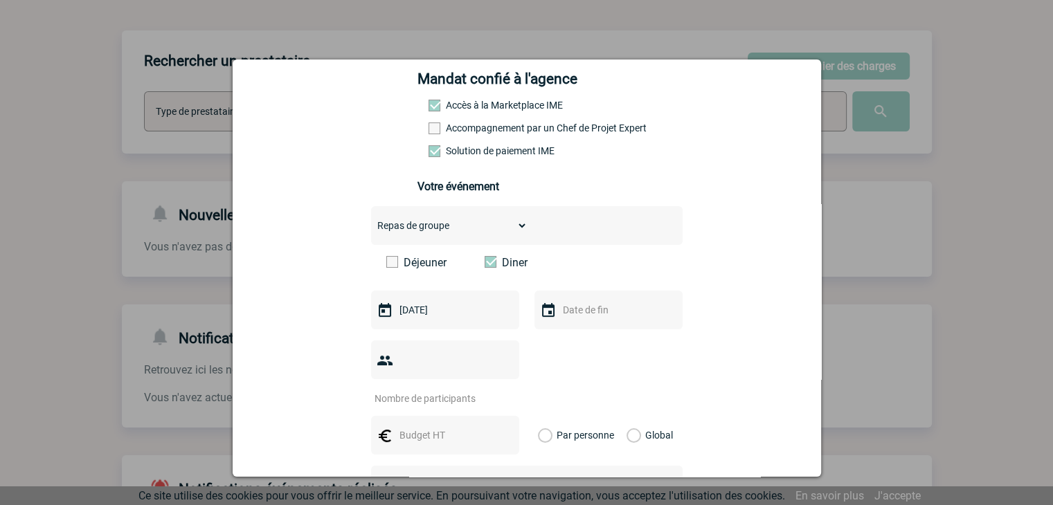
click at [421, 390] on input "number" at bounding box center [436, 399] width 130 height 18
type input "90"
drag, startPoint x: 429, startPoint y: 416, endPoint x: 429, endPoint y: 405, distance: 11.1
click at [429, 427] on input "text" at bounding box center [444, 436] width 96 height 18
type input "8586"
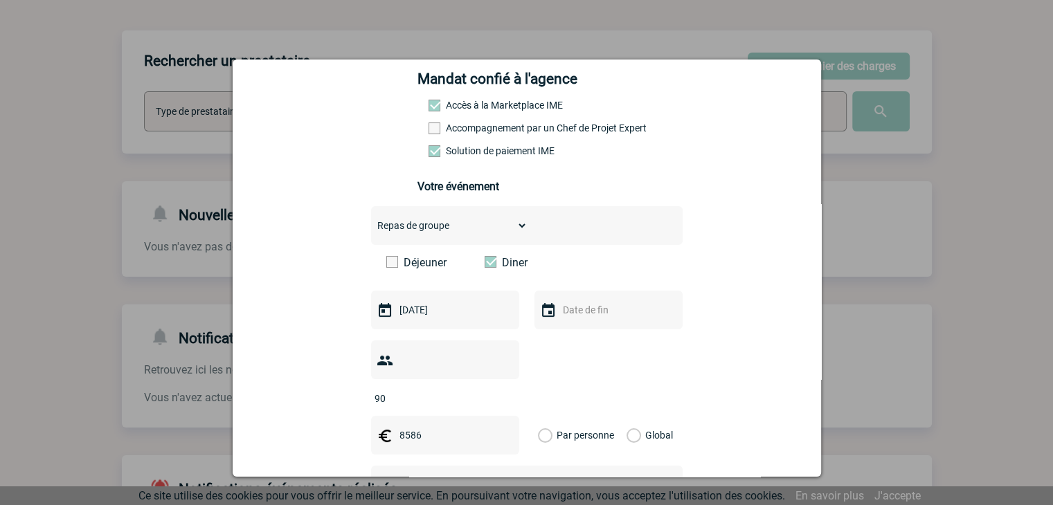
click at [628, 416] on label "Global" at bounding box center [631, 435] width 9 height 39
click at [0, 0] on input "Global" at bounding box center [0, 0] width 0 height 0
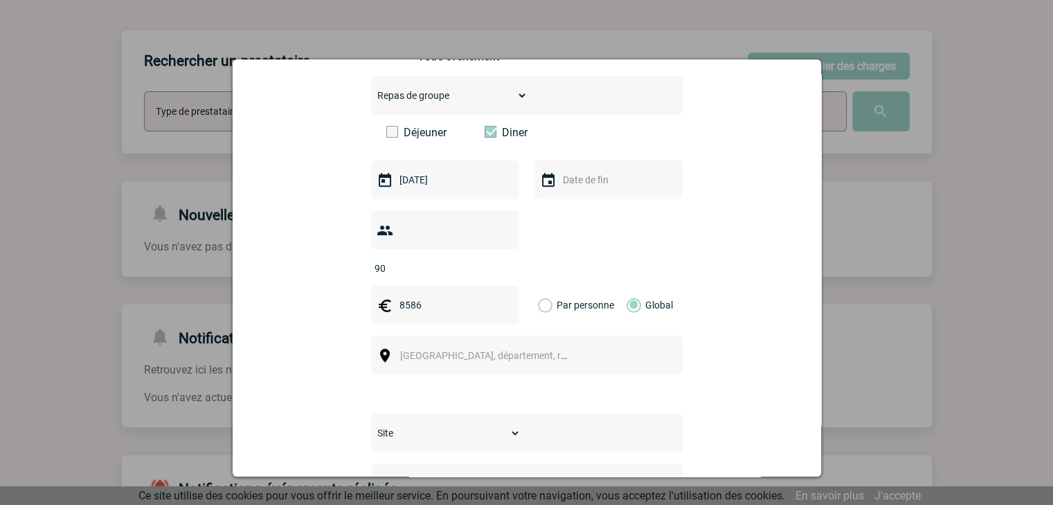
scroll to position [346, 0]
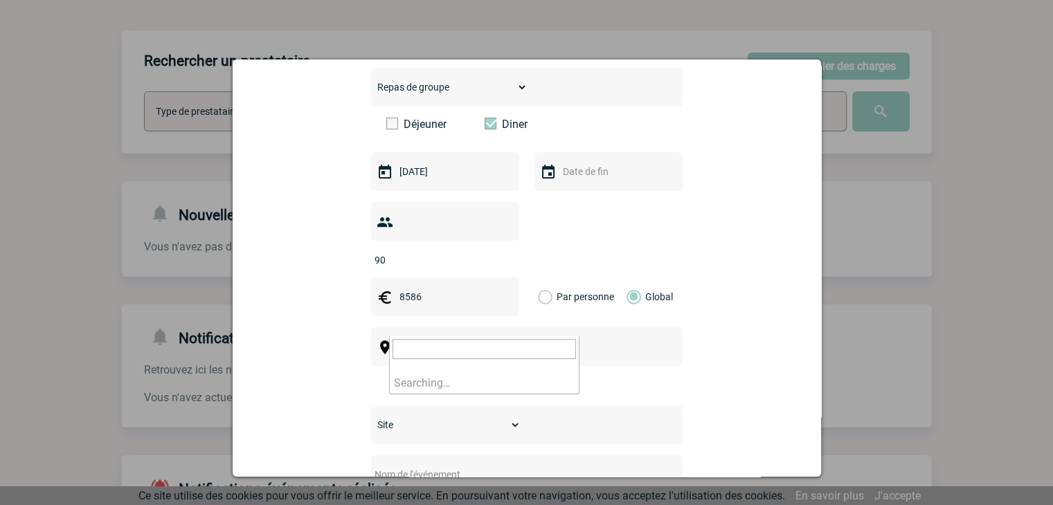
click at [408, 342] on span "Ville, département, région..." at bounding box center [496, 347] width 192 height 11
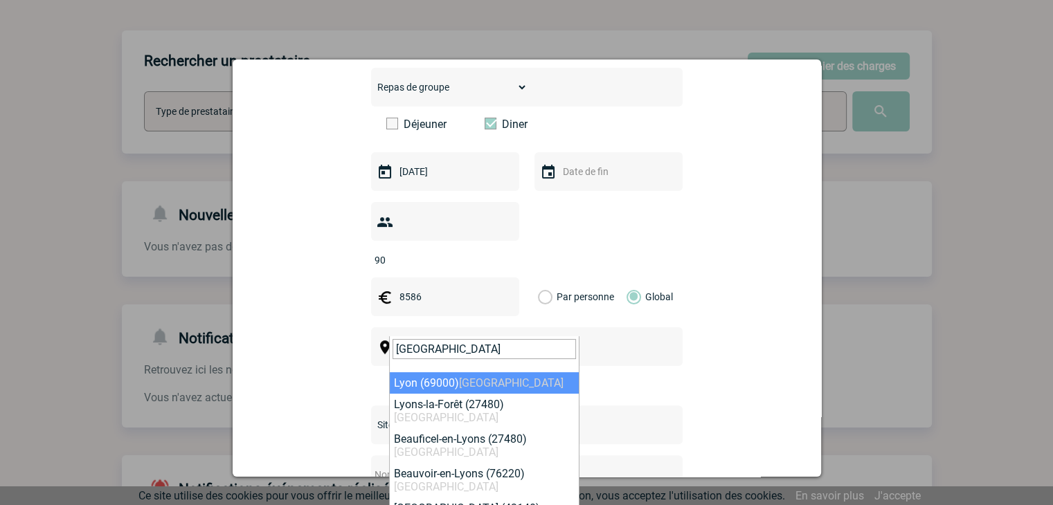
type input "lyon"
select select "36544"
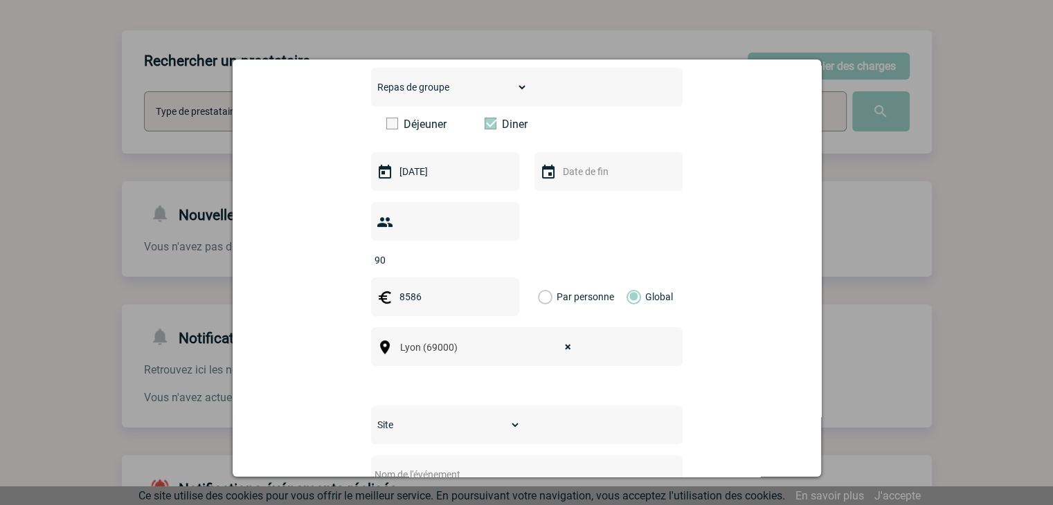
click at [413, 415] on select "Site SITE DE BOULOGNE-BILLANCOURT" at bounding box center [446, 424] width 150 height 19
select select "26"
click at [371, 415] on select "Site SITE DE BOULOGNE-BILLANCOURT" at bounding box center [446, 424] width 150 height 19
click at [418, 466] on input "text" at bounding box center [508, 475] width 275 height 18
click at [508, 466] on input "CENTRALISATION -" at bounding box center [508, 475] width 275 height 18
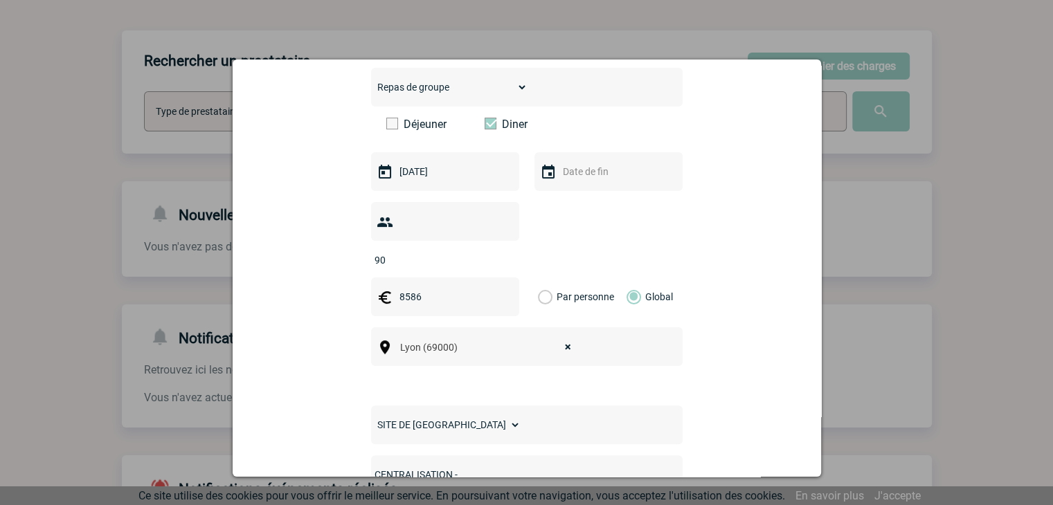
paste input "Soirée de fin d'année 2025 CTA"
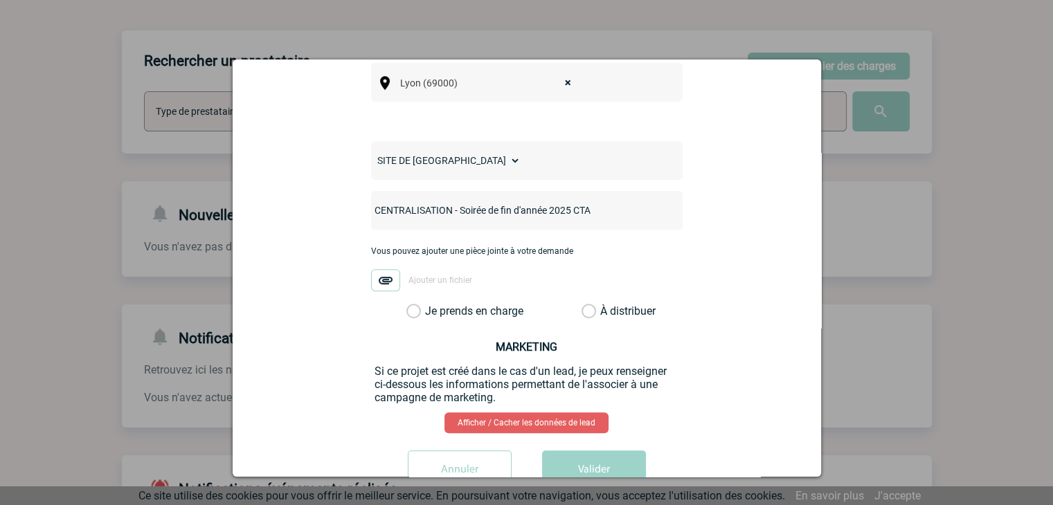
scroll to position [623, 0]
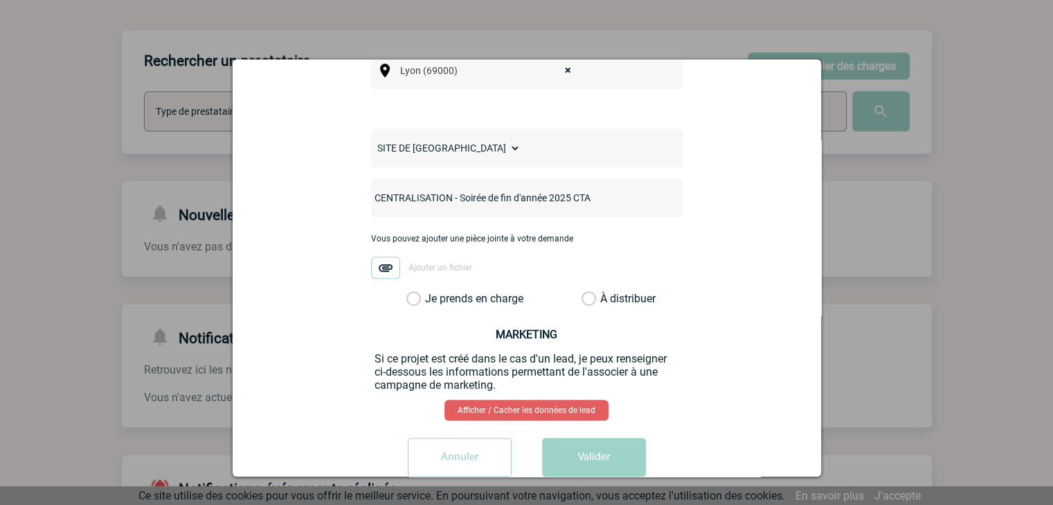
type input "CENTRALISATION - Soirée de fin d'année 2025 CTA"
click at [583, 292] on label "À distribuer" at bounding box center [589, 299] width 15 height 14
click at [0, 0] on input "À distribuer" at bounding box center [0, 0] width 0 height 0
click at [604, 445] on button "Valider" at bounding box center [594, 457] width 104 height 39
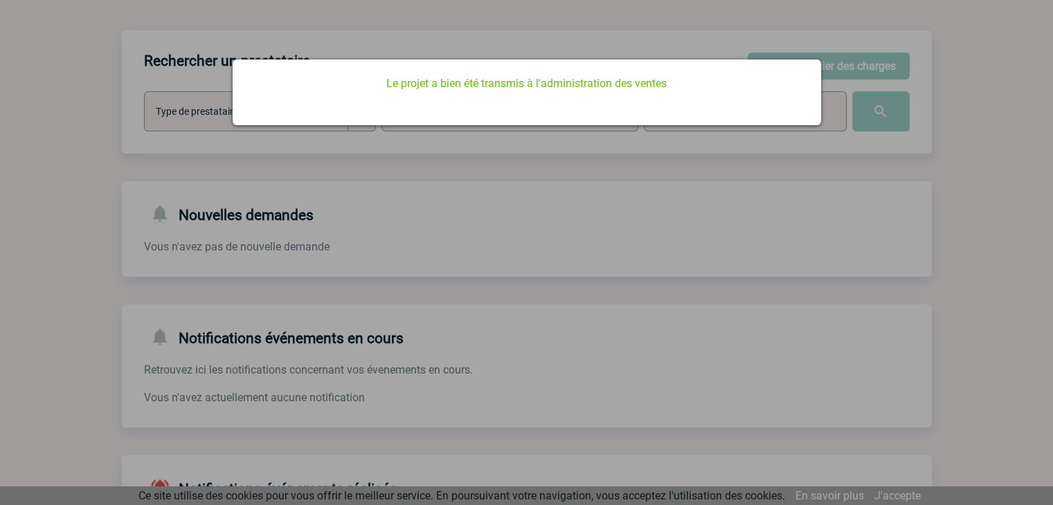
scroll to position [0, 0]
drag, startPoint x: 611, startPoint y: 305, endPoint x: 585, endPoint y: 304, distance: 25.6
click at [611, 305] on div at bounding box center [526, 252] width 1053 height 505
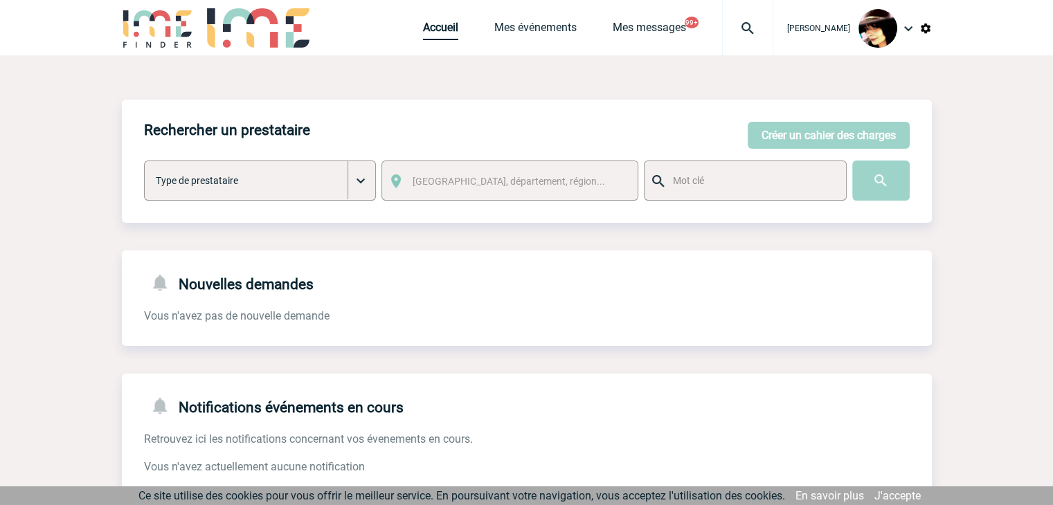
click at [423, 34] on link "Accueil" at bounding box center [440, 30] width 35 height 19
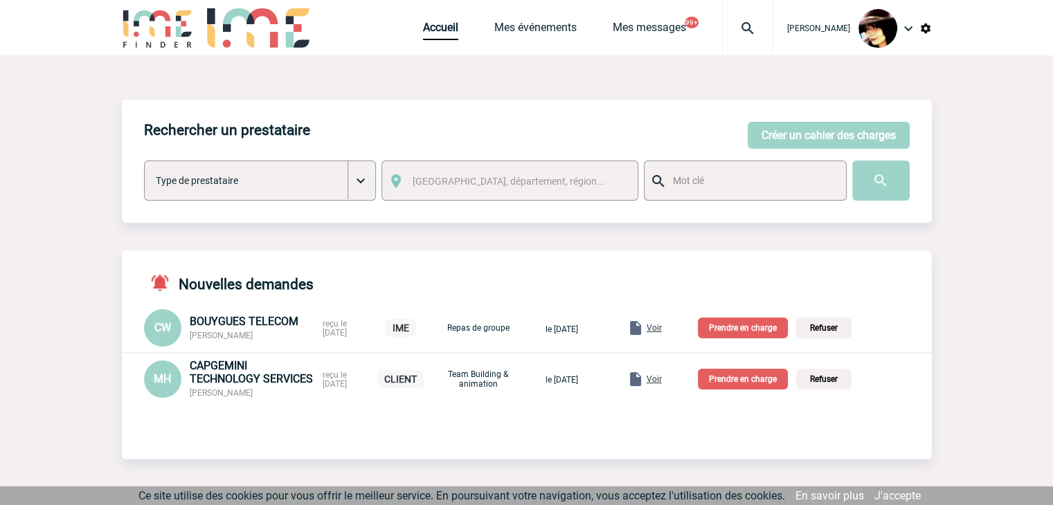
click at [662, 325] on span "Voir" at bounding box center [654, 328] width 15 height 10
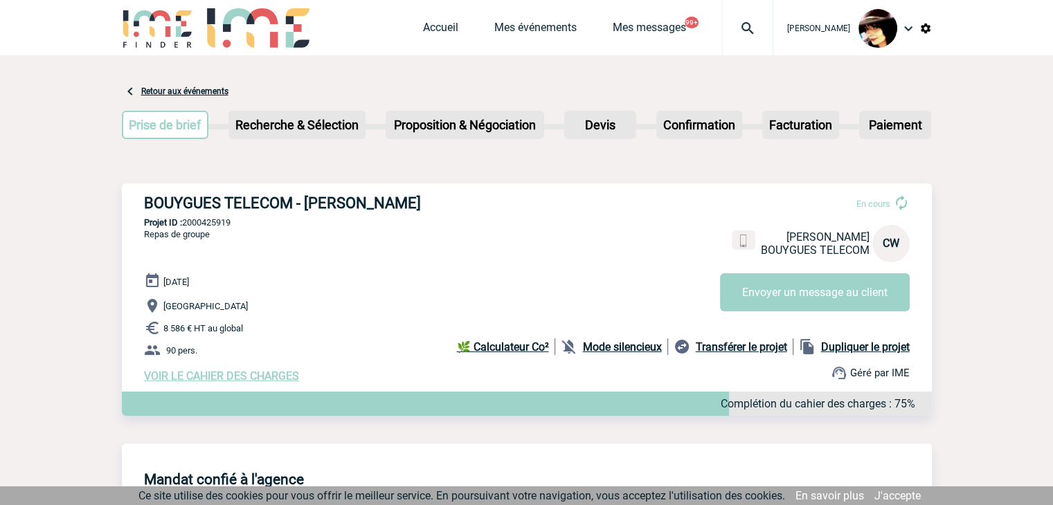
drag, startPoint x: 971, startPoint y: 153, endPoint x: 641, endPoint y: 59, distance: 343.4
click at [423, 34] on link "Accueil" at bounding box center [440, 30] width 35 height 19
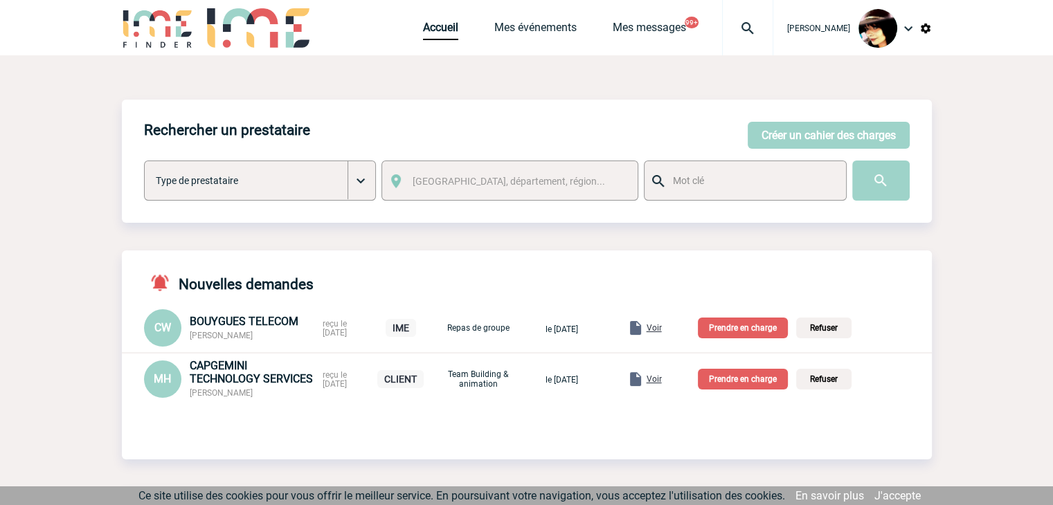
click at [755, 323] on p "Prendre en charge" at bounding box center [743, 328] width 90 height 21
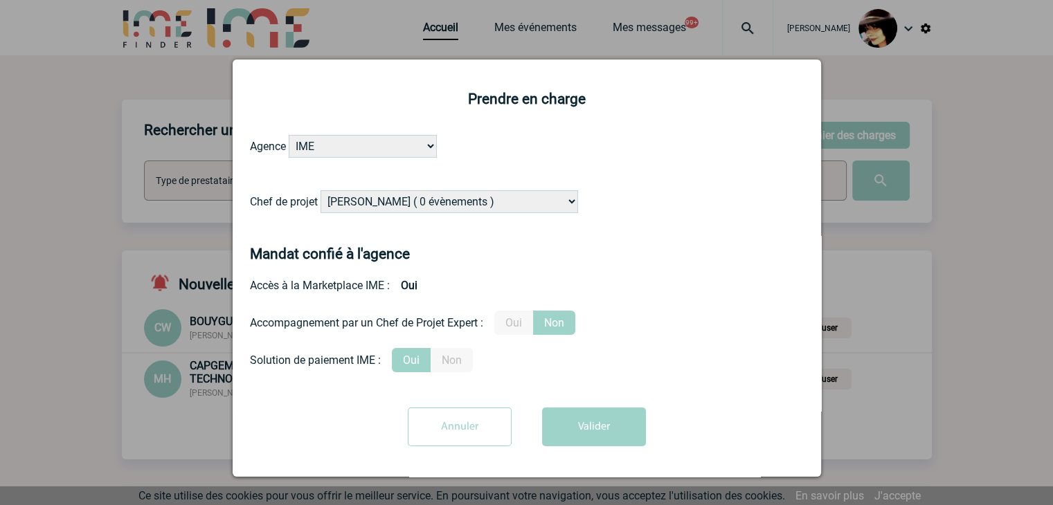
click at [499, 203] on select "Alizée VERLAGUET ( 0 évènements ) Anne-Françoise BONHOMME ( 200 évènements ) An…" at bounding box center [450, 201] width 258 height 23
select select "122719"
click at [499, 203] on select "Alizée VERLAGUET ( 0 évènements ) Anne-Françoise BONHOMME ( 200 évènements ) An…" at bounding box center [450, 201] width 258 height 23
click at [620, 427] on button "Valider" at bounding box center [594, 427] width 104 height 39
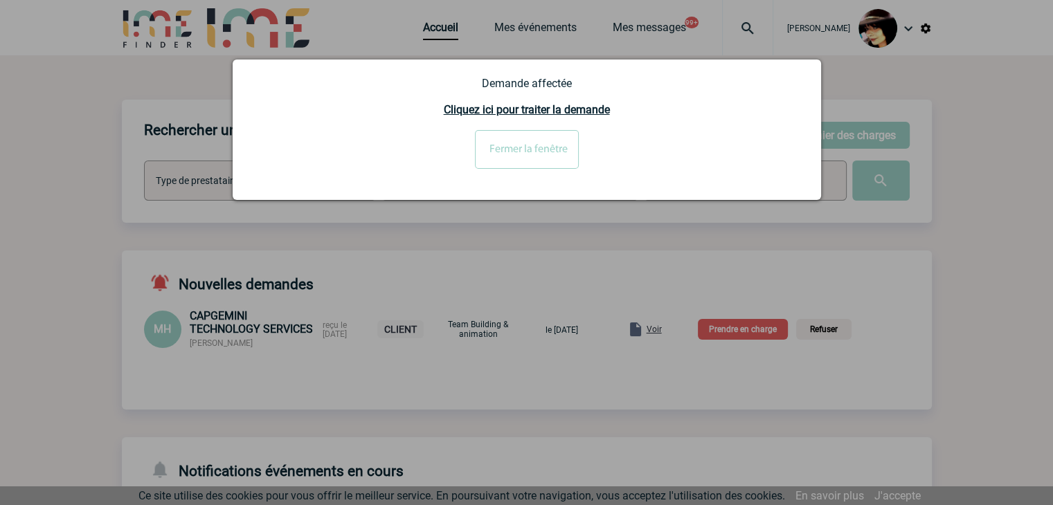
click at [506, 155] on input "Fermer la fenêtre" at bounding box center [527, 149] width 104 height 39
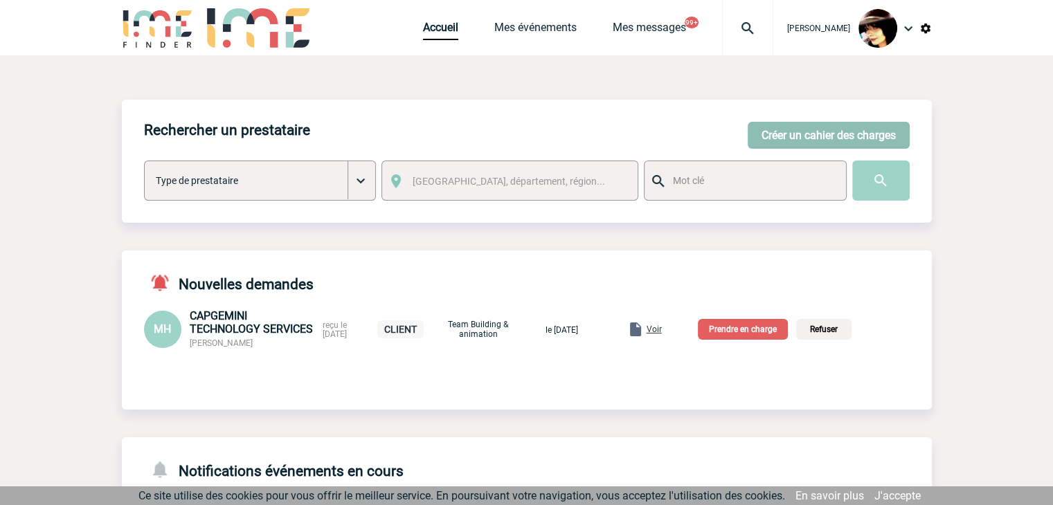
click at [783, 136] on button "Créer un cahier des charges" at bounding box center [829, 135] width 162 height 27
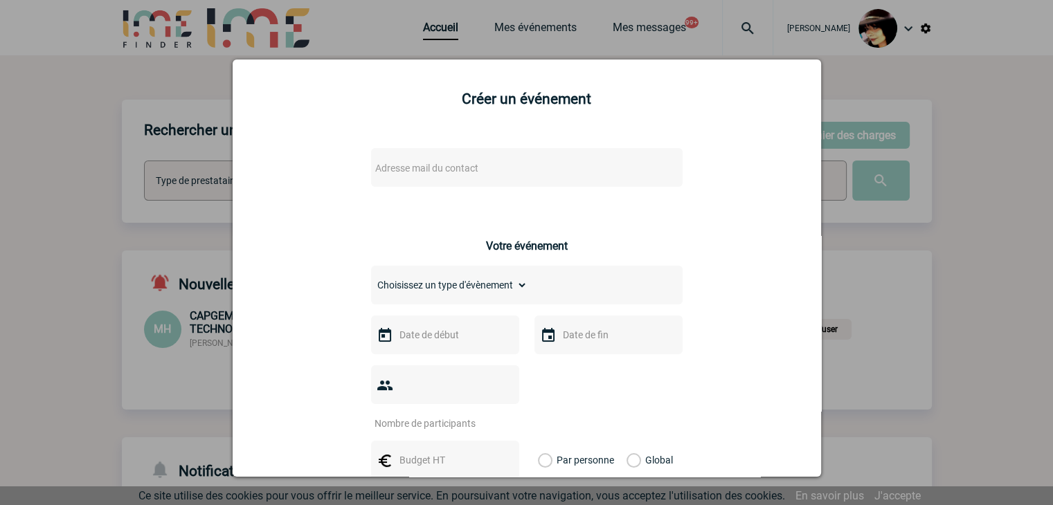
click at [522, 161] on span "Adresse mail du contact" at bounding box center [491, 168] width 242 height 19
type input "felicitas.vonau@eviden.com"
click at [861, 298] on div at bounding box center [526, 252] width 1053 height 505
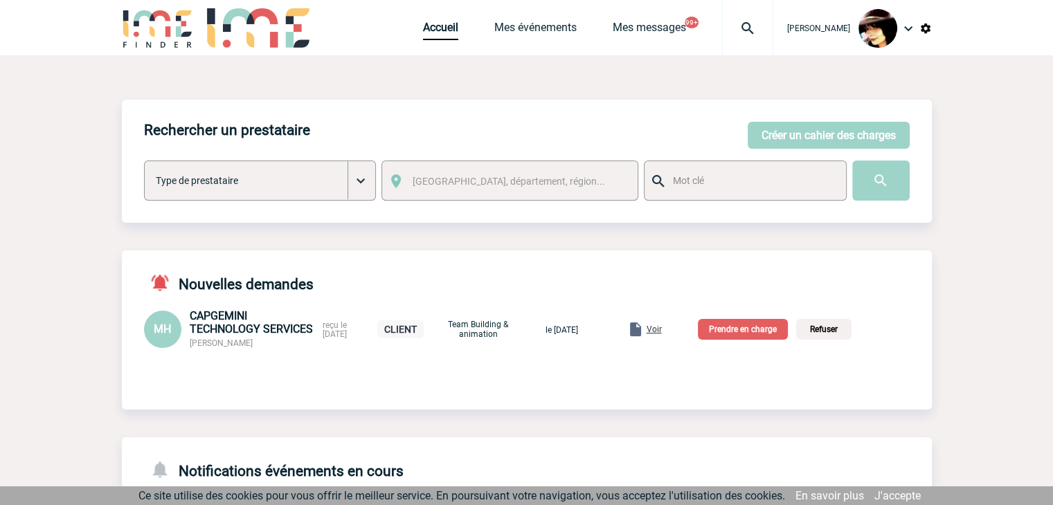
click at [662, 330] on span "Voir" at bounding box center [654, 330] width 15 height 10
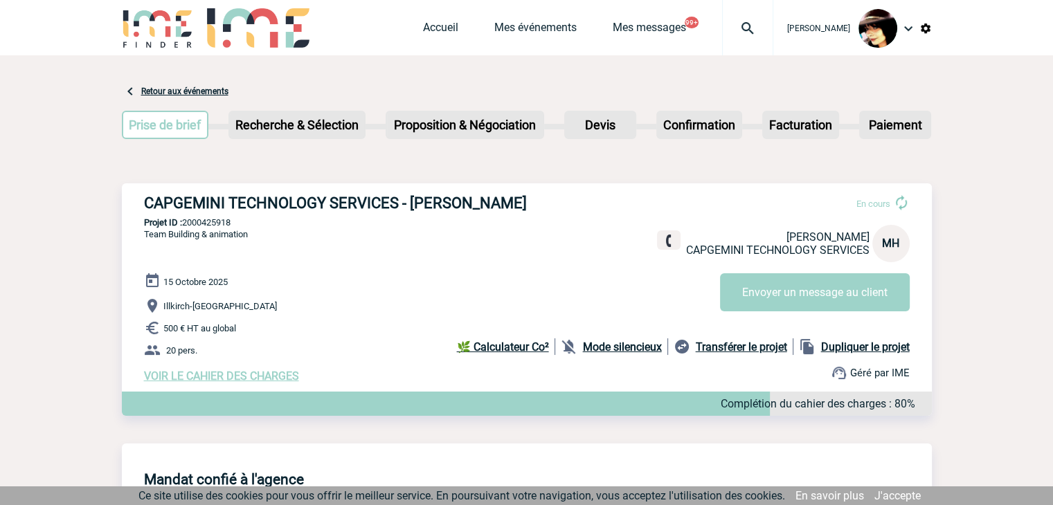
click at [276, 383] on span "VOIR LE CAHIER DES CHARGES" at bounding box center [221, 376] width 155 height 13
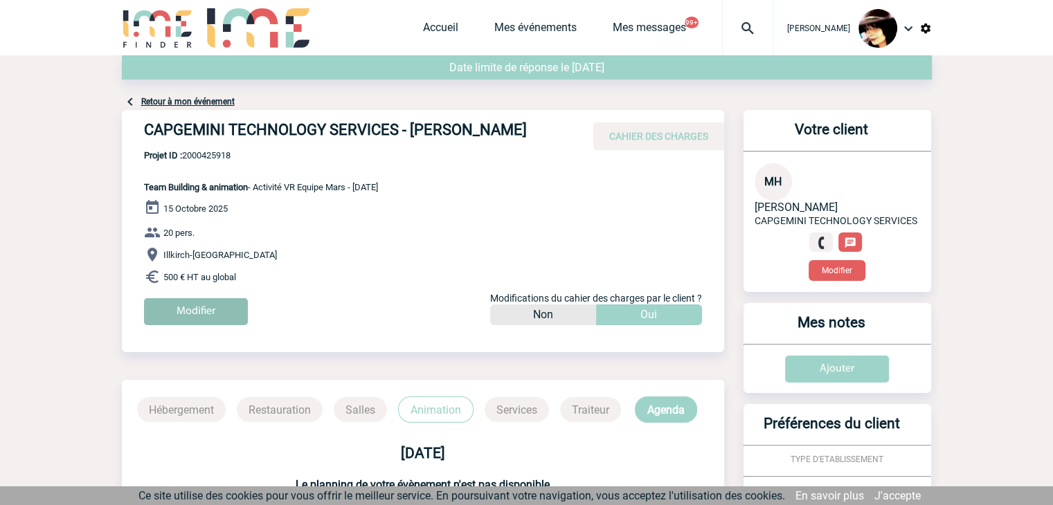
click at [227, 324] on input "Modifier" at bounding box center [196, 311] width 104 height 27
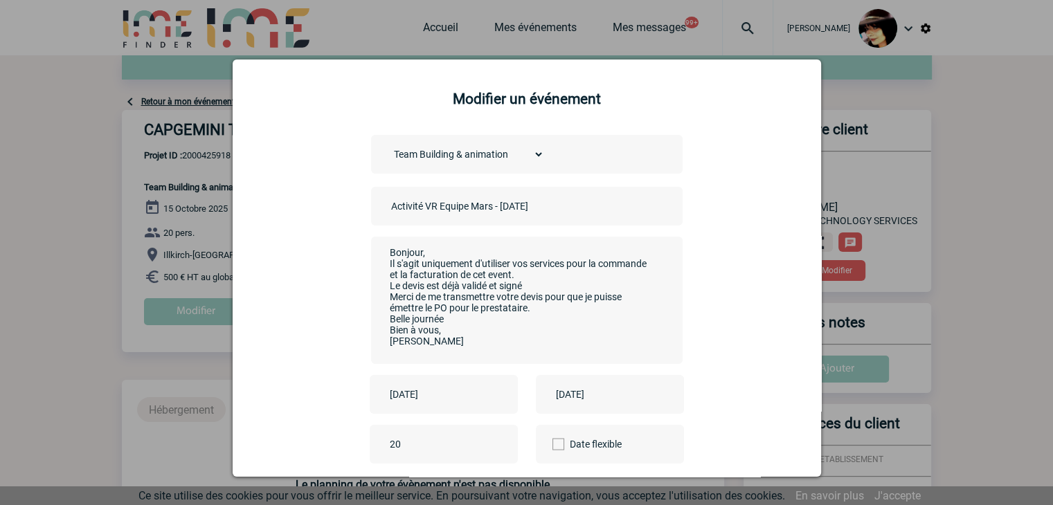
click at [388, 208] on input "Activité VR Equipe Mars - [DATE]" at bounding box center [485, 206] width 194 height 18
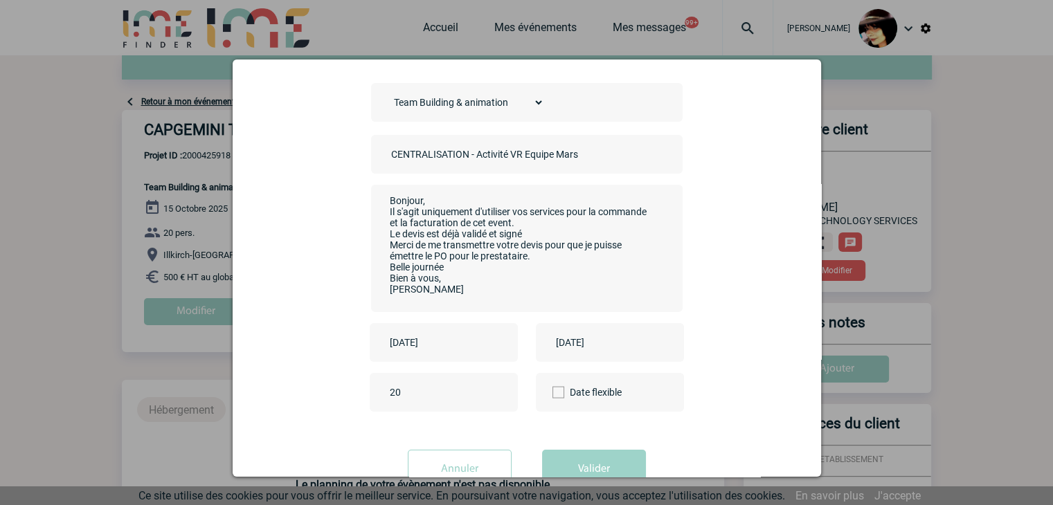
scroll to position [97, 0]
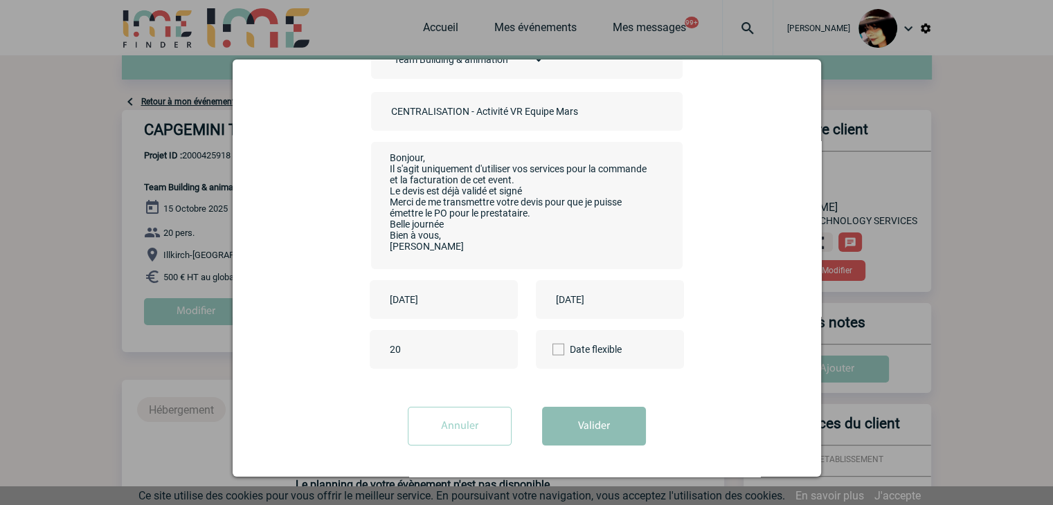
type input "CENTRALISATION - Activité VR Equipe Mars - [DATE]"
click at [559, 427] on button "Valider" at bounding box center [594, 426] width 104 height 39
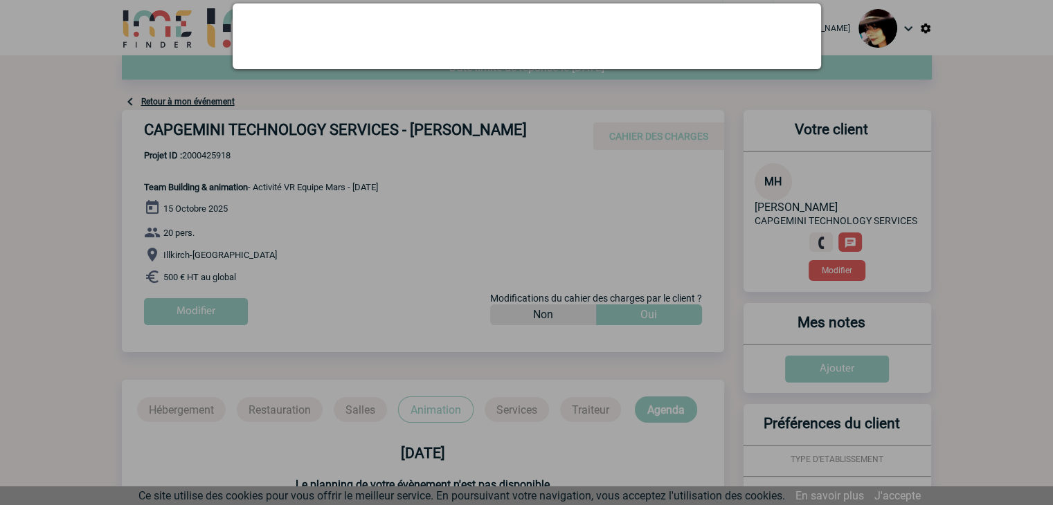
scroll to position [0, 0]
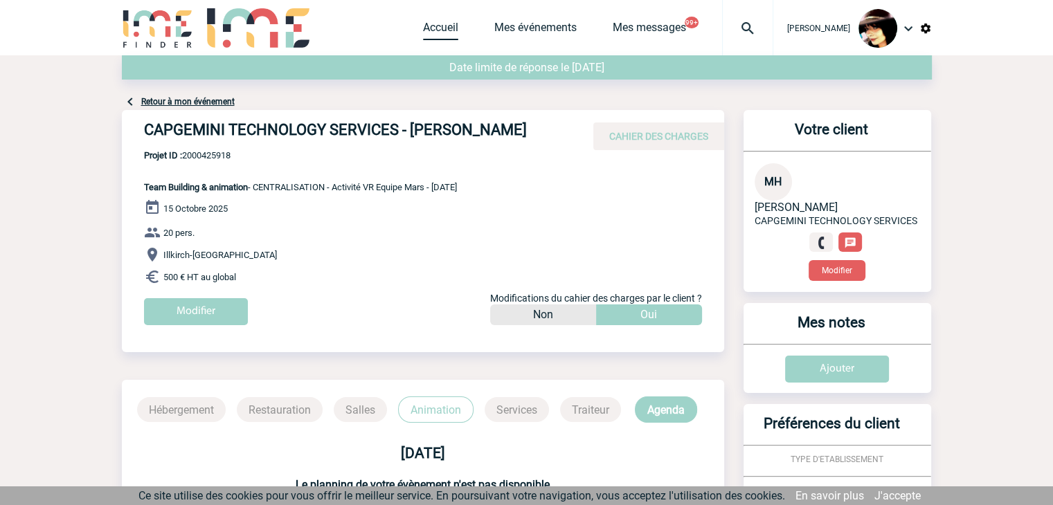
click at [423, 28] on link "Accueil" at bounding box center [440, 30] width 35 height 19
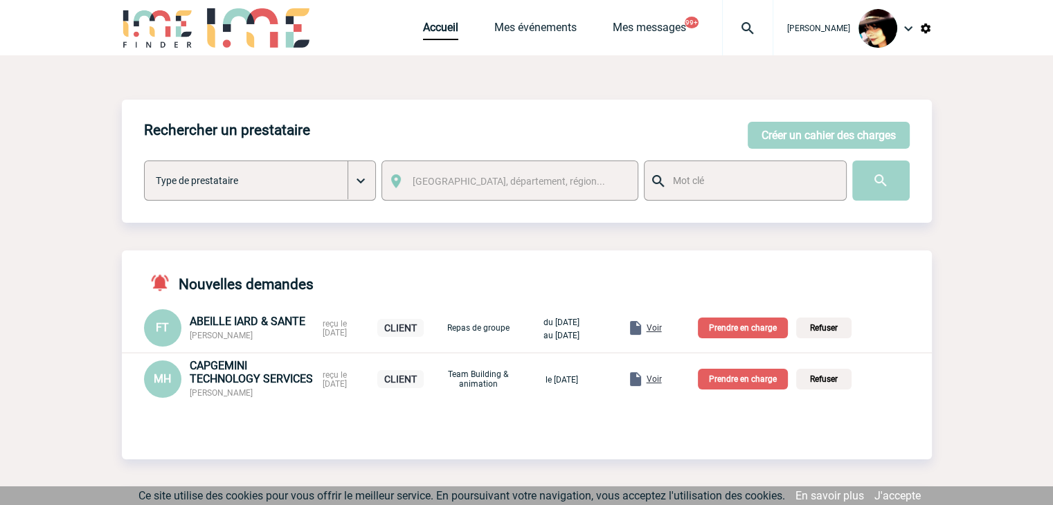
click at [764, 377] on p "Prendre en charge" at bounding box center [743, 379] width 90 height 21
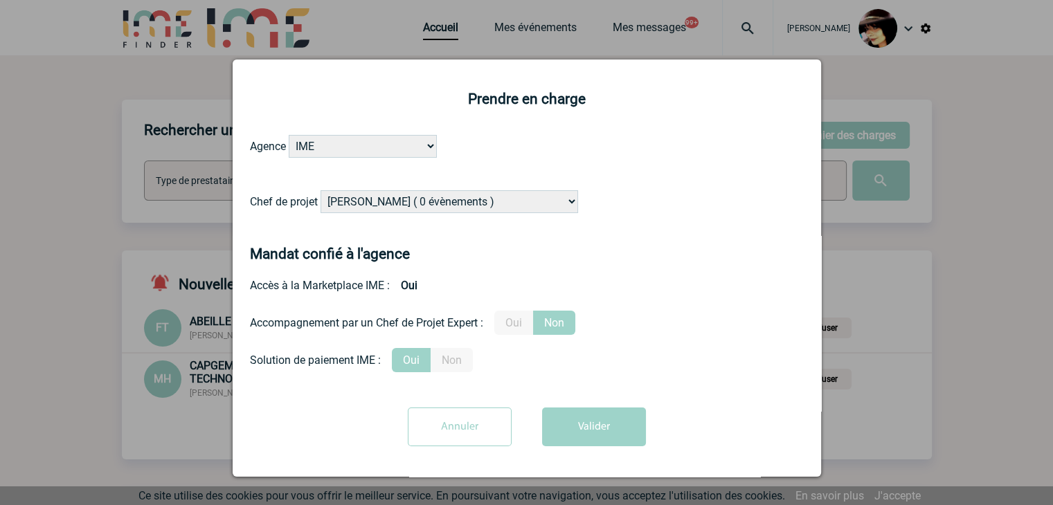
click at [402, 201] on select "[PERSON_NAME] ( 0 évènements ) [PERSON_NAME] ( 200 évènements ) [PERSON_NAME] (…" at bounding box center [450, 201] width 258 height 23
click at [321, 191] on select "[PERSON_NAME] ( 0 évènements ) [PERSON_NAME] ( 200 évènements ) [PERSON_NAME] (…" at bounding box center [450, 201] width 258 height 23
click at [398, 200] on select "[PERSON_NAME] ( 0 évènements ) [PERSON_NAME] ( 200 évènements ) [PERSON_NAME] (…" at bounding box center [450, 201] width 258 height 23
select select "131347"
click at [402, 196] on select "Alizée VERLAGUET ( 0 évènements ) Anne-Françoise BONHOMME ( 200 évènements ) An…" at bounding box center [450, 201] width 258 height 23
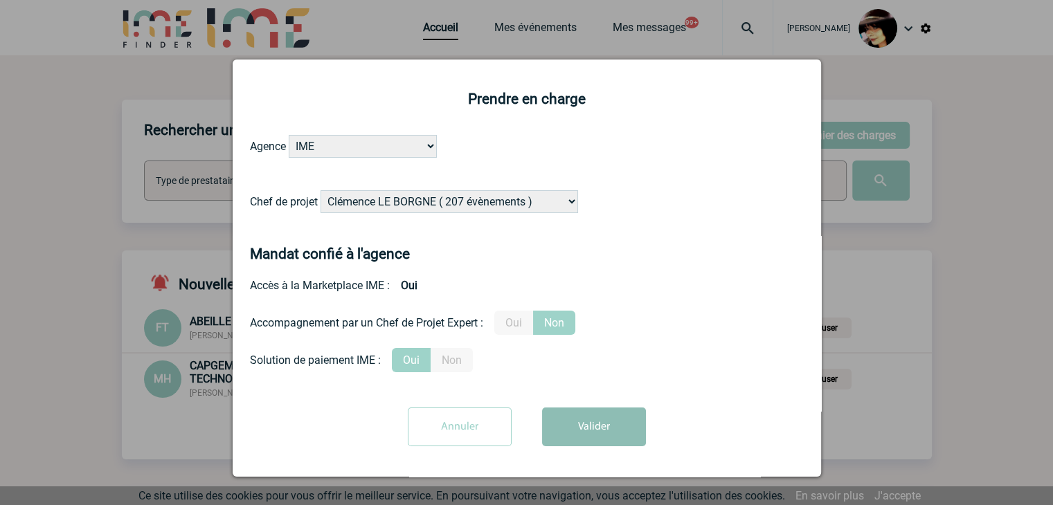
click at [563, 436] on button "Valider" at bounding box center [594, 427] width 104 height 39
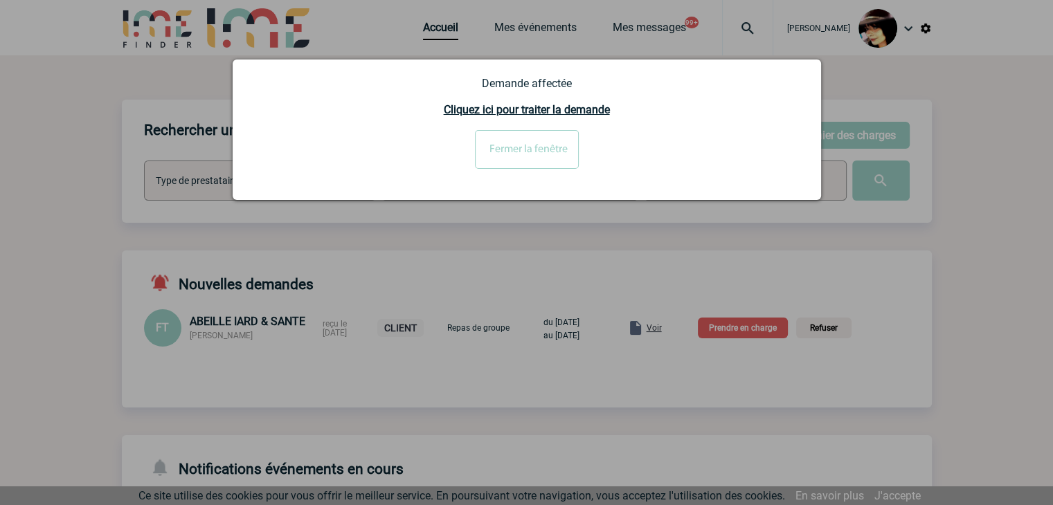
drag, startPoint x: 541, startPoint y: 149, endPoint x: 568, endPoint y: 159, distance: 28.9
click at [543, 150] on input "Fermer la fenêtre" at bounding box center [527, 149] width 104 height 39
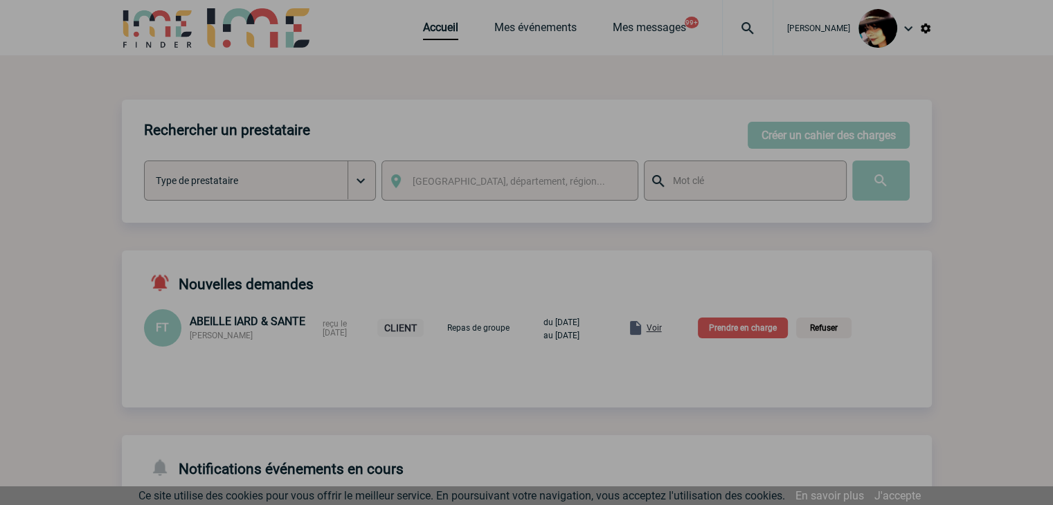
click at [666, 328] on div at bounding box center [526, 252] width 1053 height 505
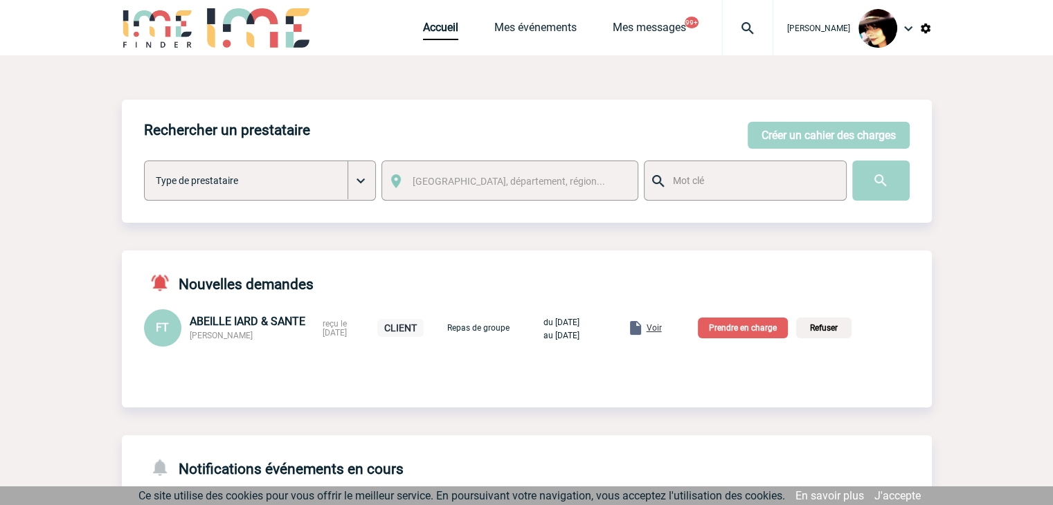
click at [662, 331] on span "Voir" at bounding box center [654, 328] width 15 height 10
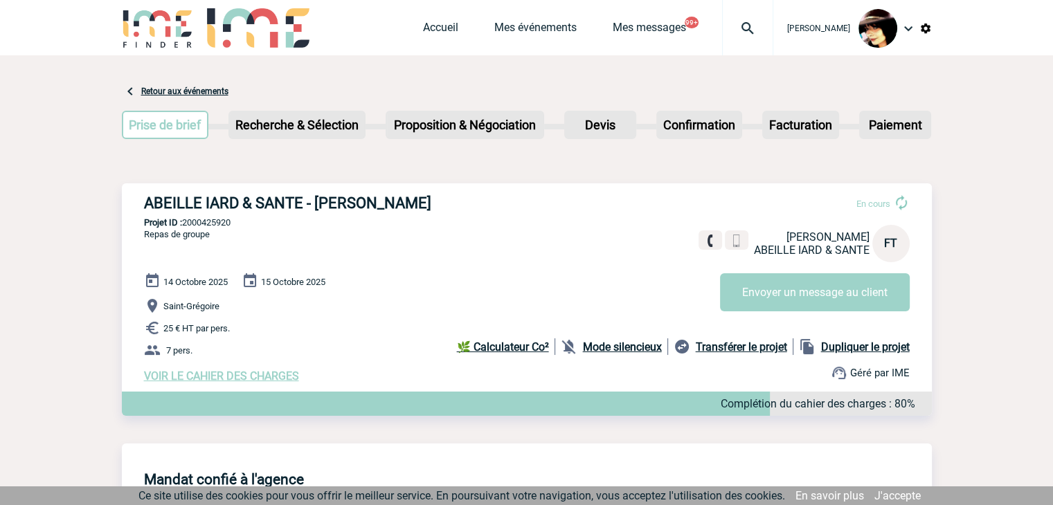
click at [233, 378] on span "VOIR LE CAHIER DES CHARGES" at bounding box center [221, 376] width 155 height 13
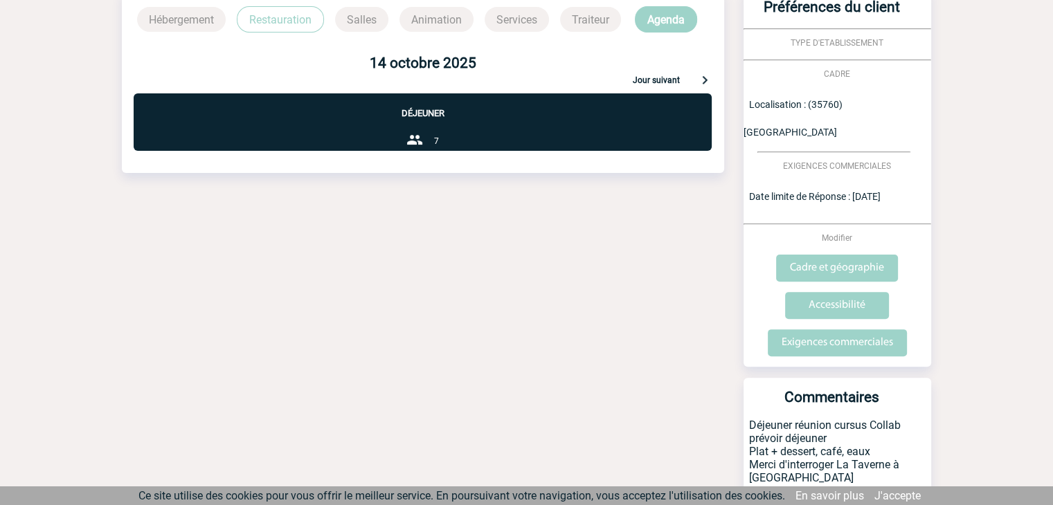
scroll to position [415, 0]
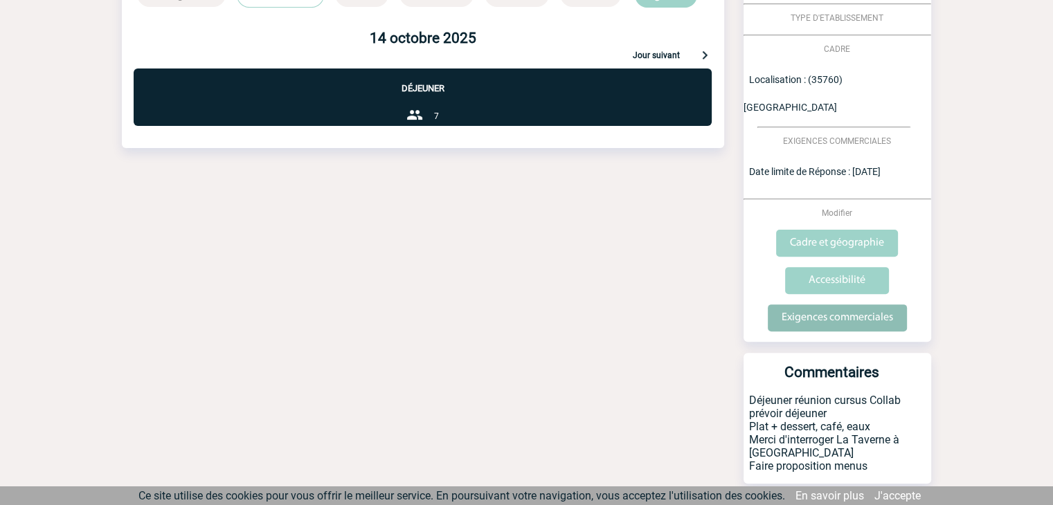
click at [826, 305] on input "Exigences commerciales" at bounding box center [837, 318] width 139 height 27
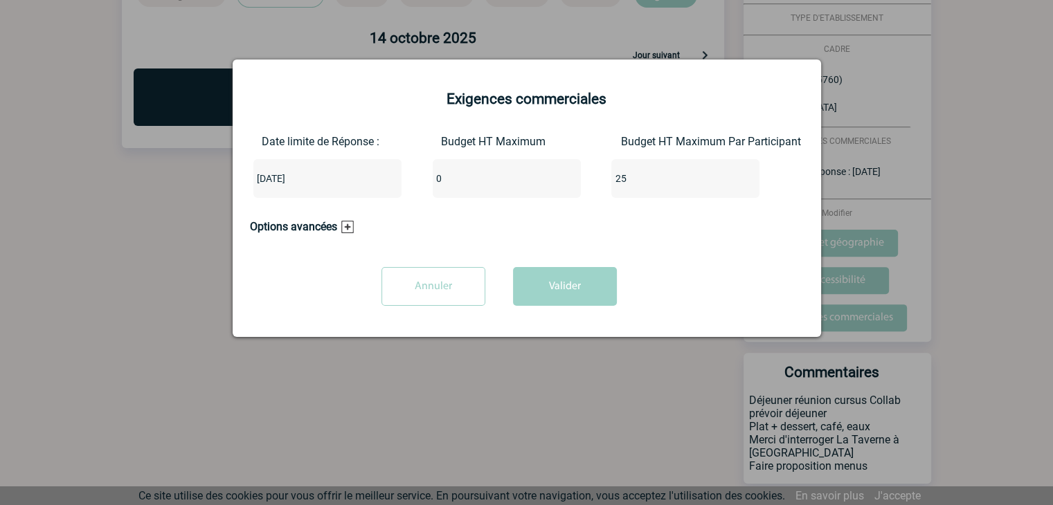
drag, startPoint x: 476, startPoint y: 180, endPoint x: 366, endPoint y: 182, distance: 110.8
click at [366, 182] on div "Date limite de Réponse : 2024-10-14 Budget HT Maximum 0 Budget HT Maximum Par P…" at bounding box center [527, 172] width 554 height 74
type input "175"
click at [548, 303] on button "Valider" at bounding box center [565, 286] width 104 height 39
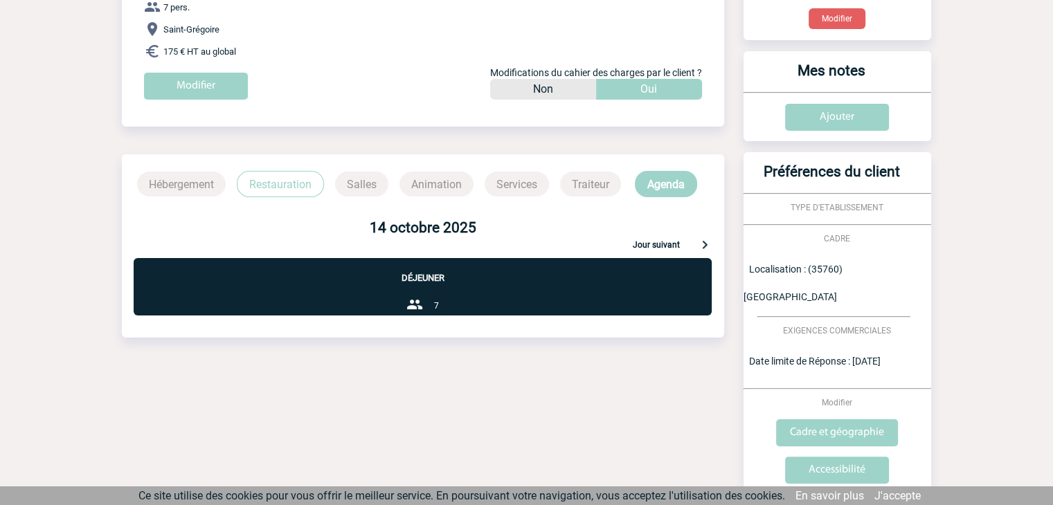
scroll to position [0, 0]
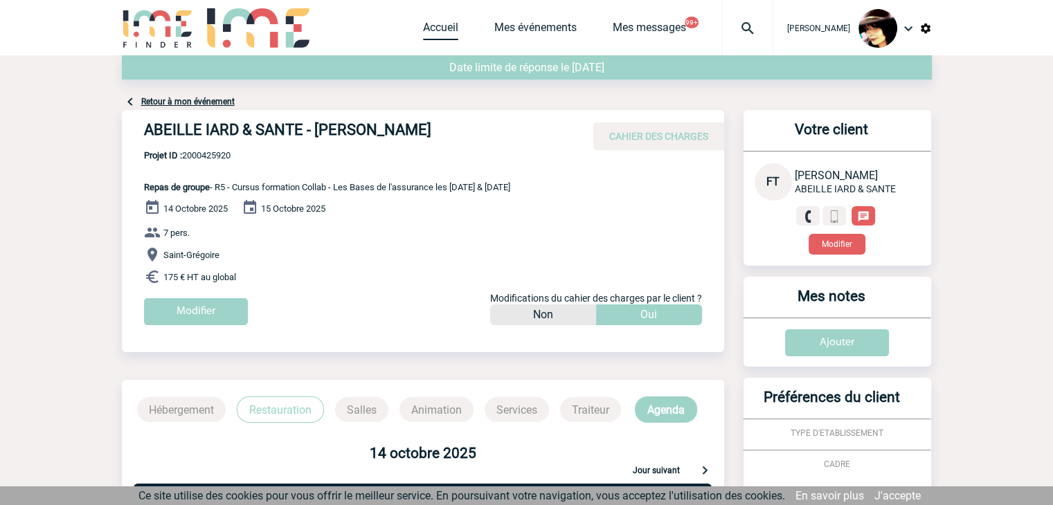
click at [427, 27] on link "Accueil" at bounding box center [440, 30] width 35 height 19
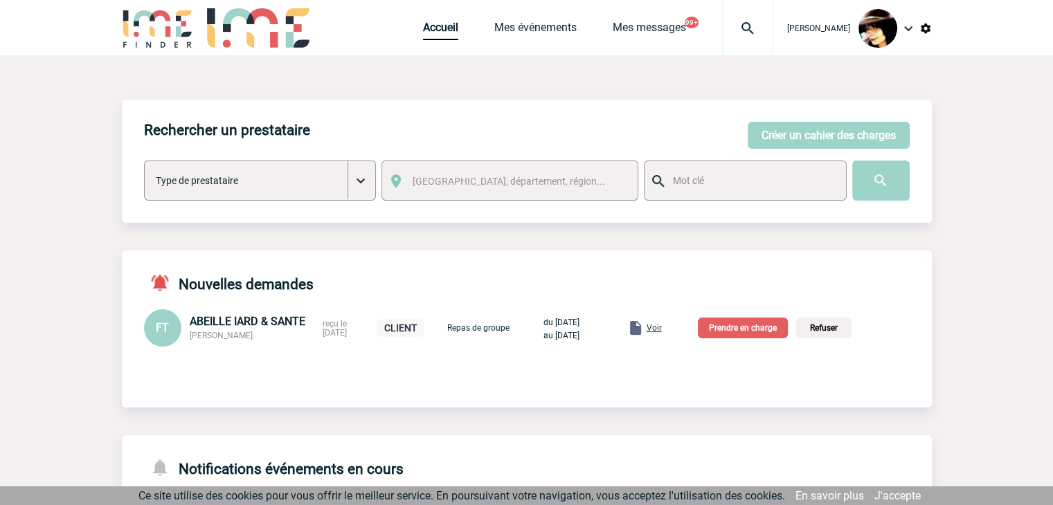
click at [776, 329] on p "Prendre en charge" at bounding box center [743, 328] width 90 height 21
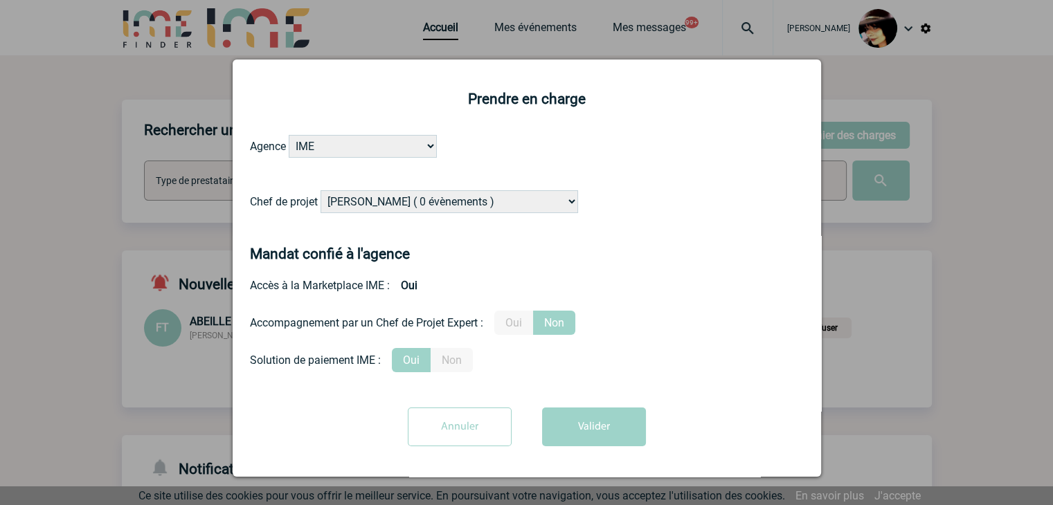
click at [462, 201] on select "[PERSON_NAME] ( 0 évènements ) [PERSON_NAME] ( 200 évènements ) [PERSON_NAME] (…" at bounding box center [450, 201] width 258 height 23
select select "131234"
click at [454, 197] on select "[PERSON_NAME] ( 0 évènements ) [PERSON_NAME] ( 200 évènements ) [PERSON_NAME] (…" at bounding box center [450, 201] width 258 height 23
click at [516, 326] on label "Oui" at bounding box center [513, 323] width 39 height 24
click at [0, 0] on input "Oui" at bounding box center [0, 0] width 0 height 0
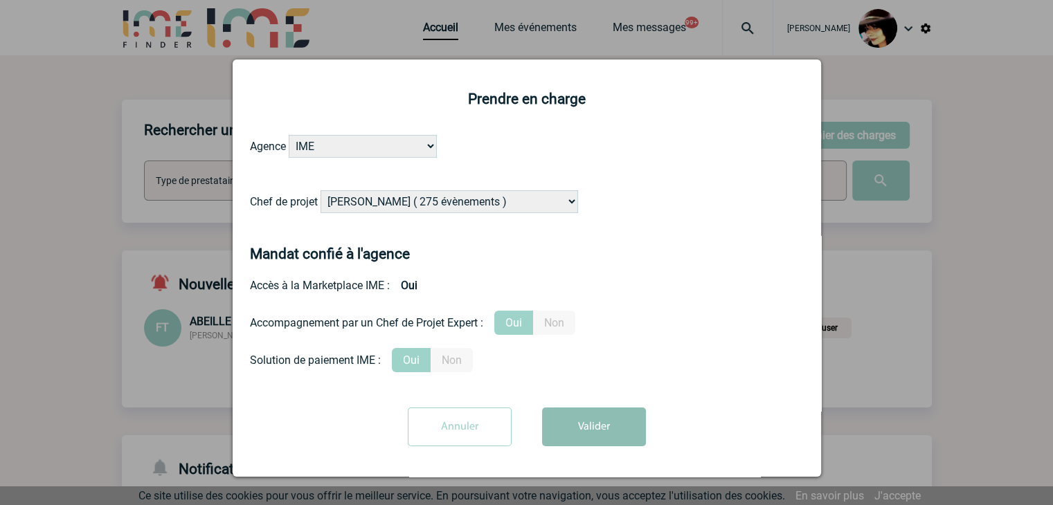
click at [586, 429] on button "Valider" at bounding box center [594, 427] width 104 height 39
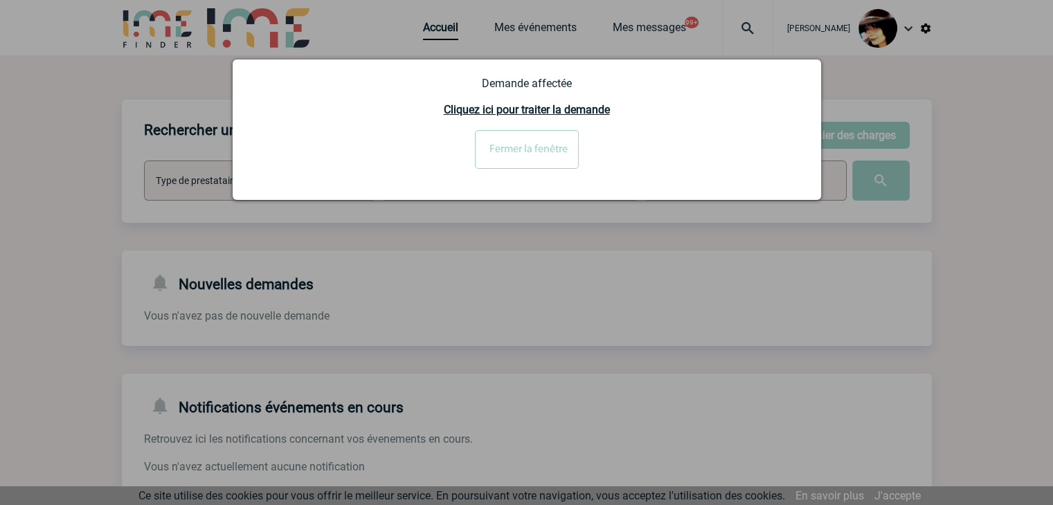
click at [505, 135] on input "Fermer la fenêtre" at bounding box center [527, 149] width 104 height 39
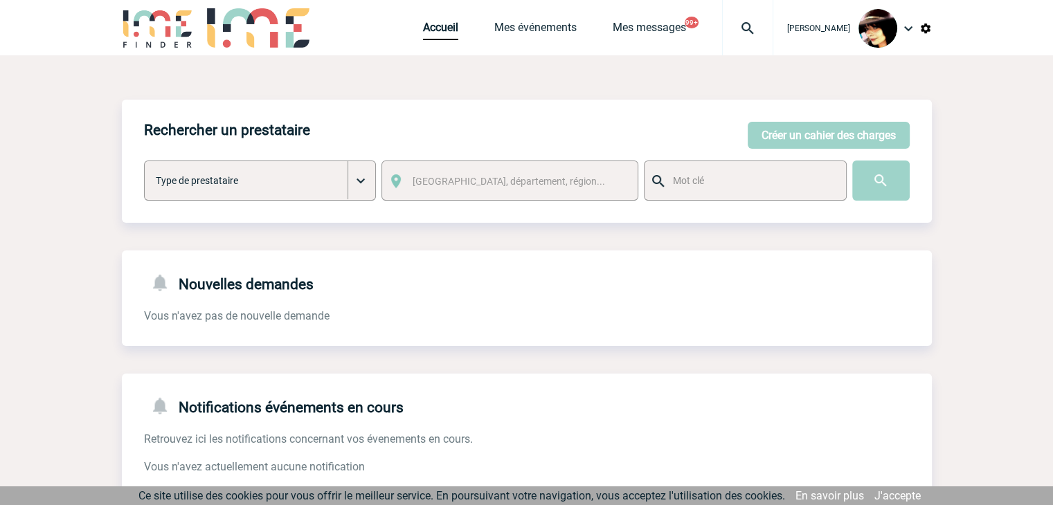
click at [735, 27] on img at bounding box center [748, 28] width 50 height 17
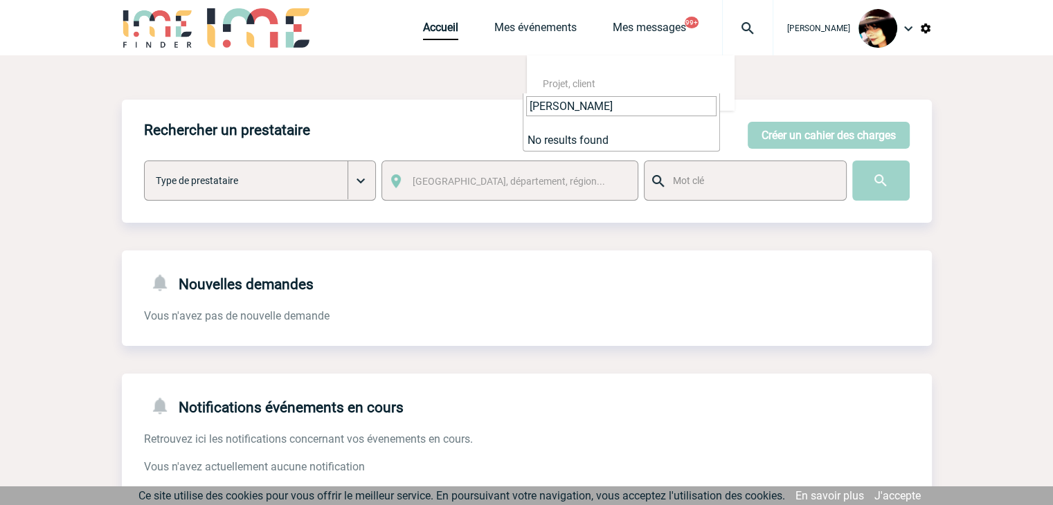
drag, startPoint x: 616, startPoint y: 108, endPoint x: 275, endPoint y: 103, distance: 341.4
click at [276, 103] on body "Rachel SABOUREAU Accueil Mes événements 99+" at bounding box center [526, 424] width 1053 height 848
paste input "ABB SAS"
drag, startPoint x: 589, startPoint y: 106, endPoint x: 361, endPoint y: 106, distance: 228.5
click at [361, 106] on body "Rachel SABOUREAU Accueil Mes événements 99+" at bounding box center [526, 424] width 1053 height 848
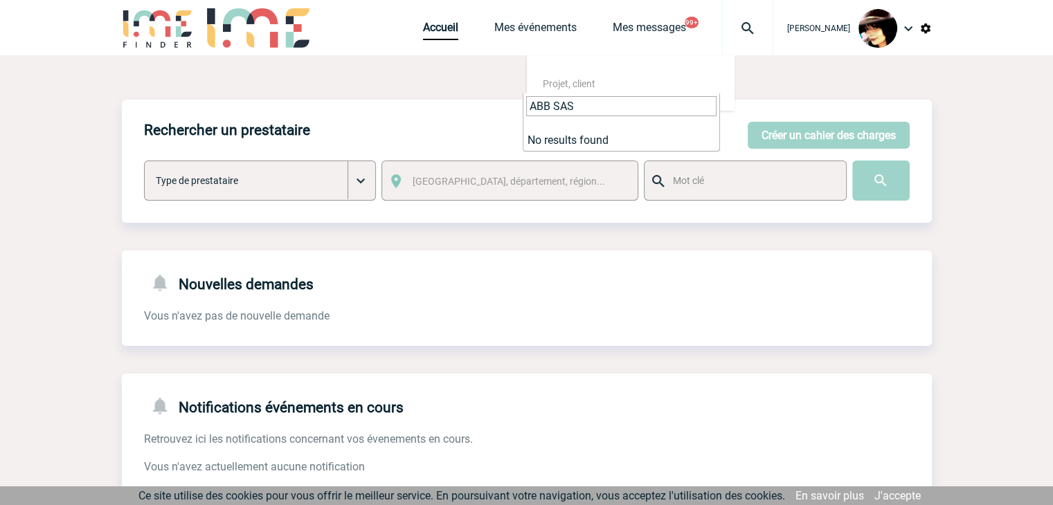
paste input "Colas Aurelia"
drag, startPoint x: 607, startPoint y: 98, endPoint x: 408, endPoint y: 104, distance: 199.5
click at [408, 104] on body "Rachel SABOUREAU Accueil Mes événements 99+" at bounding box center [526, 424] width 1053 height 848
paste input "Yong Xin Ni"
drag, startPoint x: 608, startPoint y: 105, endPoint x: 256, endPoint y: 114, distance: 352.6
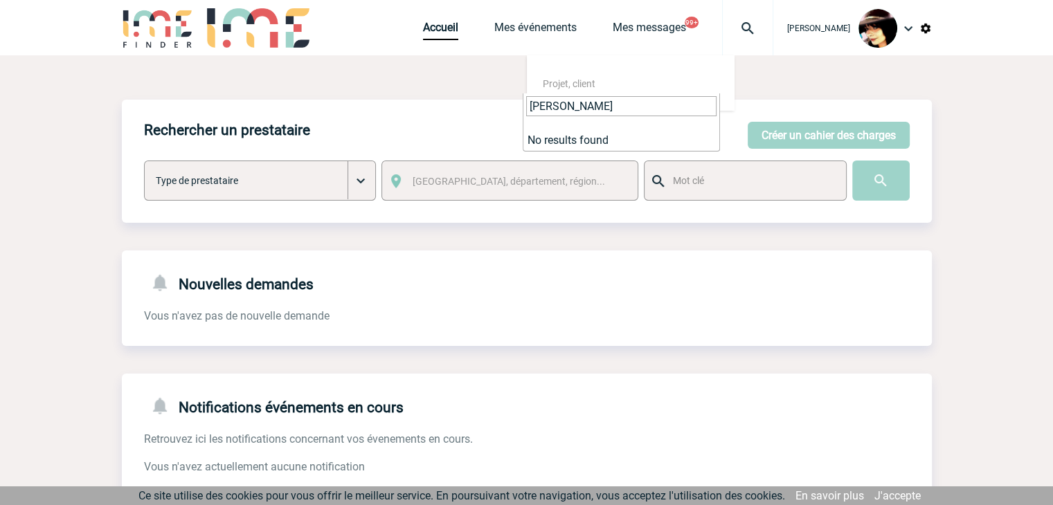
click at [256, 114] on body "Rachel SABOUREAU Accueil Mes événements 99+" at bounding box center [526, 424] width 1053 height 848
paste input "Iñigo De la Calle"
drag, startPoint x: 619, startPoint y: 109, endPoint x: 282, endPoint y: 114, distance: 337.2
click at [282, 114] on body "Rachel SABOUREAU Accueil Mes événements 99+" at bounding box center [526, 424] width 1053 height 848
paste input "Stéphanie Cadet"
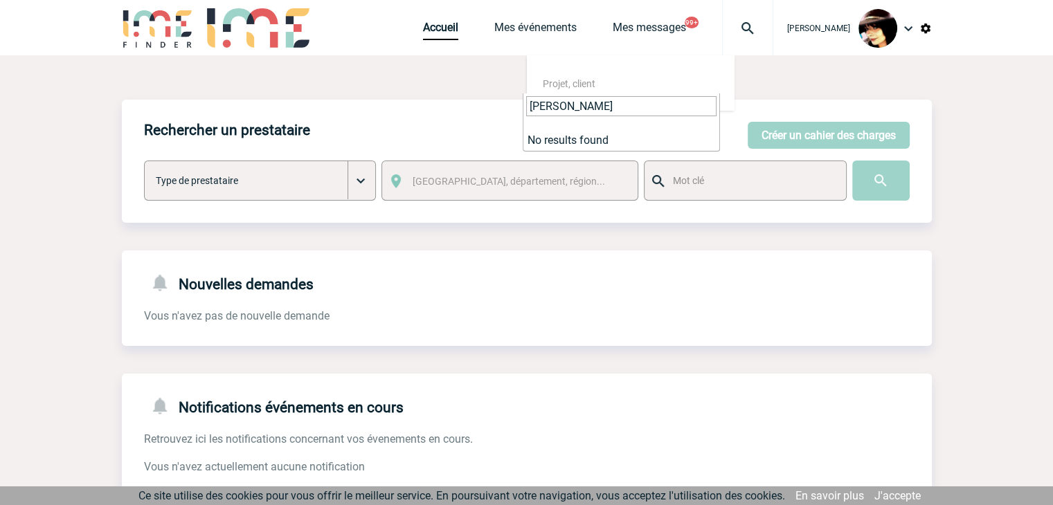
drag, startPoint x: 621, startPoint y: 107, endPoint x: 285, endPoint y: 113, distance: 335.9
click at [285, 113] on body "Rachel SABOUREAU Accueil Mes événements 99+" at bounding box center [526, 424] width 1053 height 848
paste input "afwen Ben Chiboub"
drag, startPoint x: 645, startPoint y: 107, endPoint x: 235, endPoint y: 114, distance: 410.0
click at [235, 114] on body "Rachel SABOUREAU Accueil Mes événements 99+" at bounding box center [526, 424] width 1053 height 848
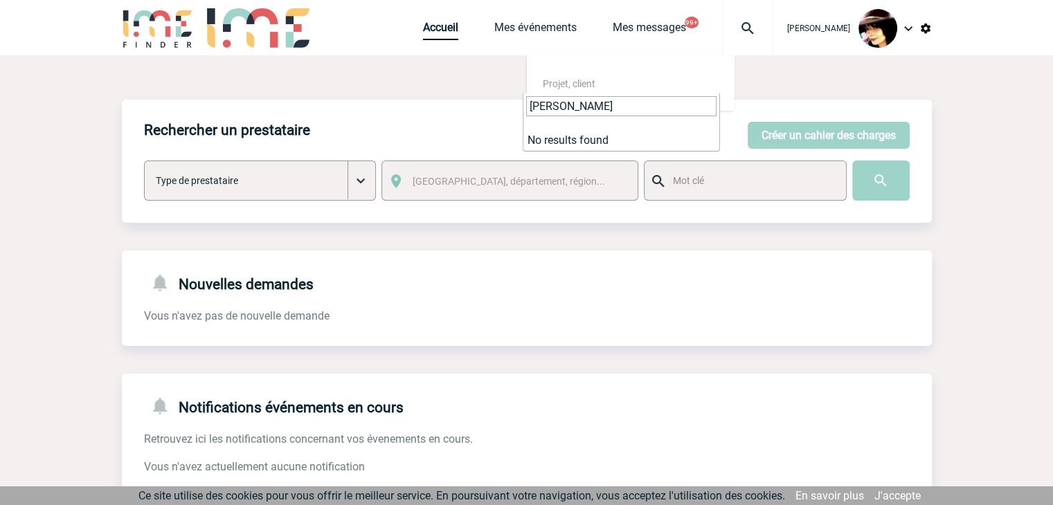
paste input "Agnès Margan"
drag, startPoint x: 604, startPoint y: 106, endPoint x: 427, endPoint y: 106, distance: 177.3
click at [427, 106] on body "Rachel SABOUREAU Accueil Mes événements 99+" at bounding box center [526, 424] width 1053 height 848
paste input "Sonia Dugas"
type input "Sonia Dugas"
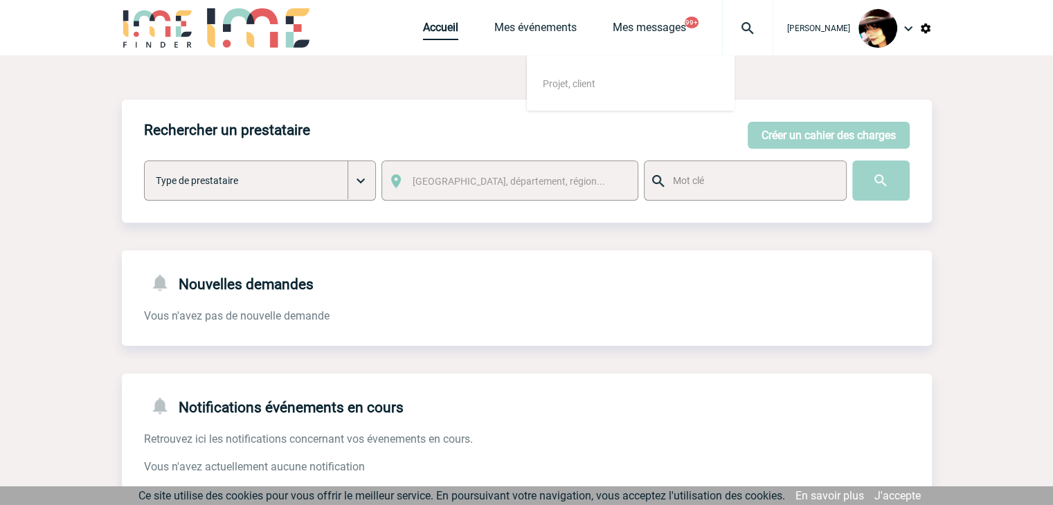
click at [423, 28] on link "Accueil" at bounding box center [440, 30] width 35 height 19
